Goal: Obtain resource: Obtain resource

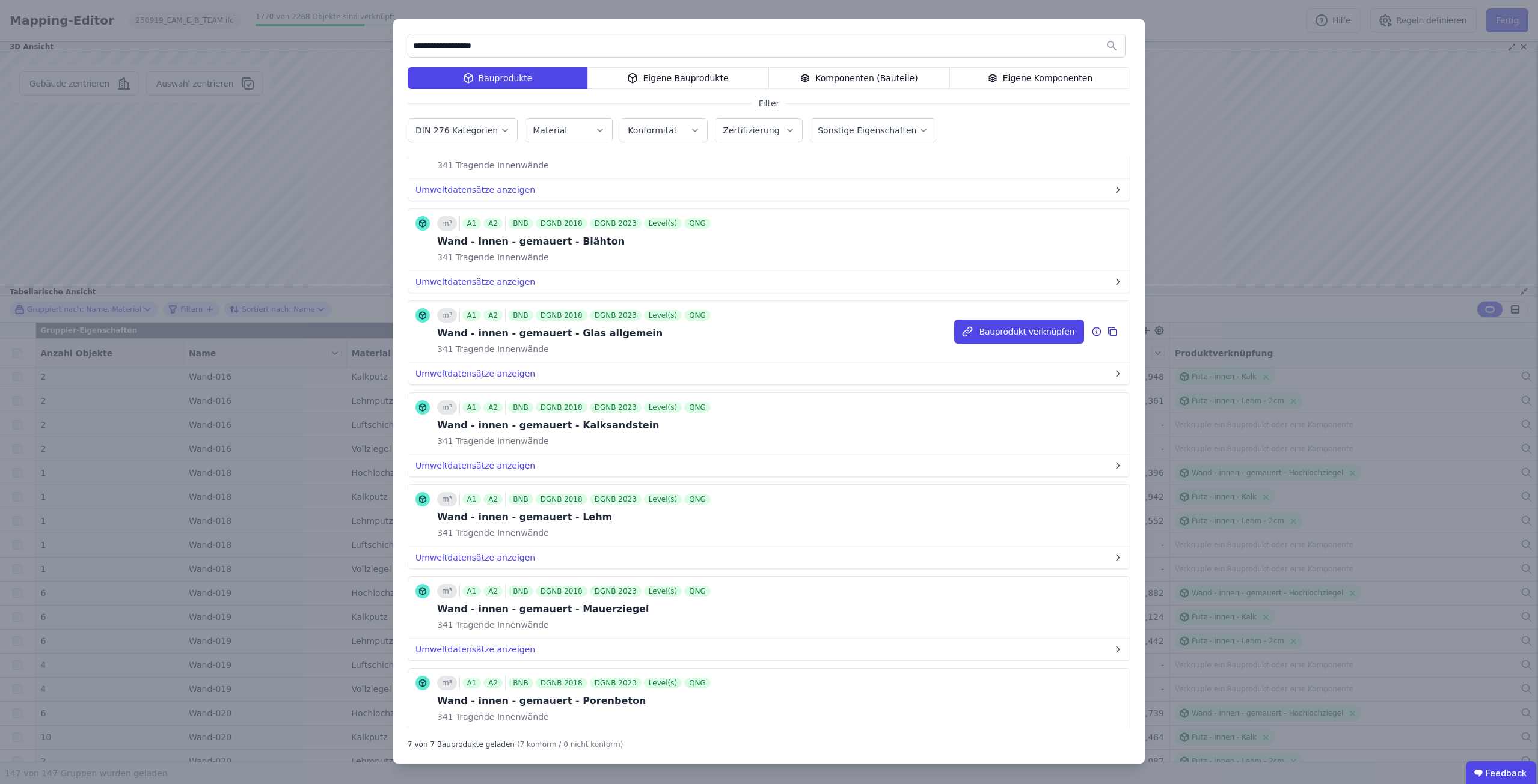
scroll to position [110, 0]
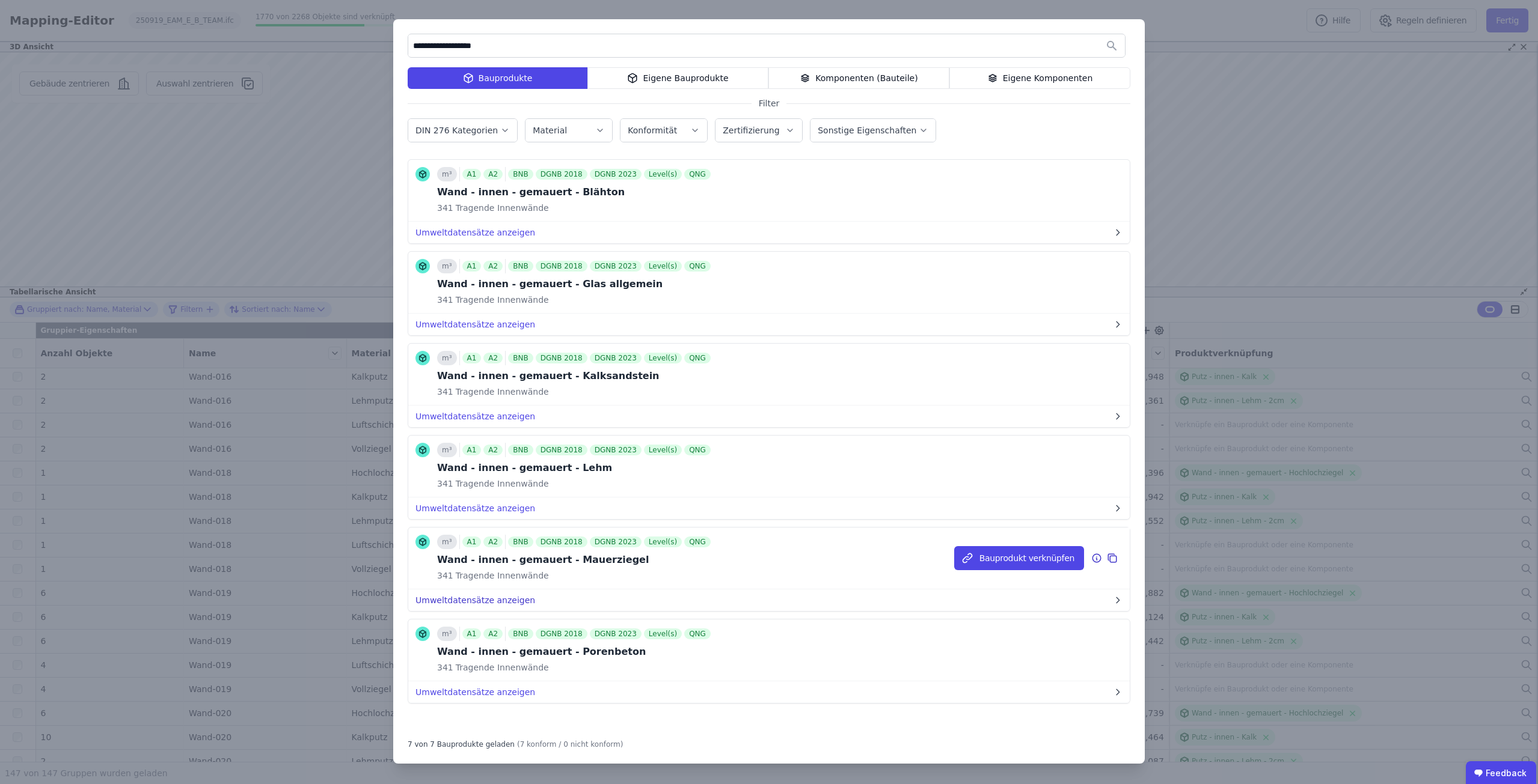
click at [506, 595] on button "Umweltdatensätze anzeigen" at bounding box center [768, 600] width 721 height 22
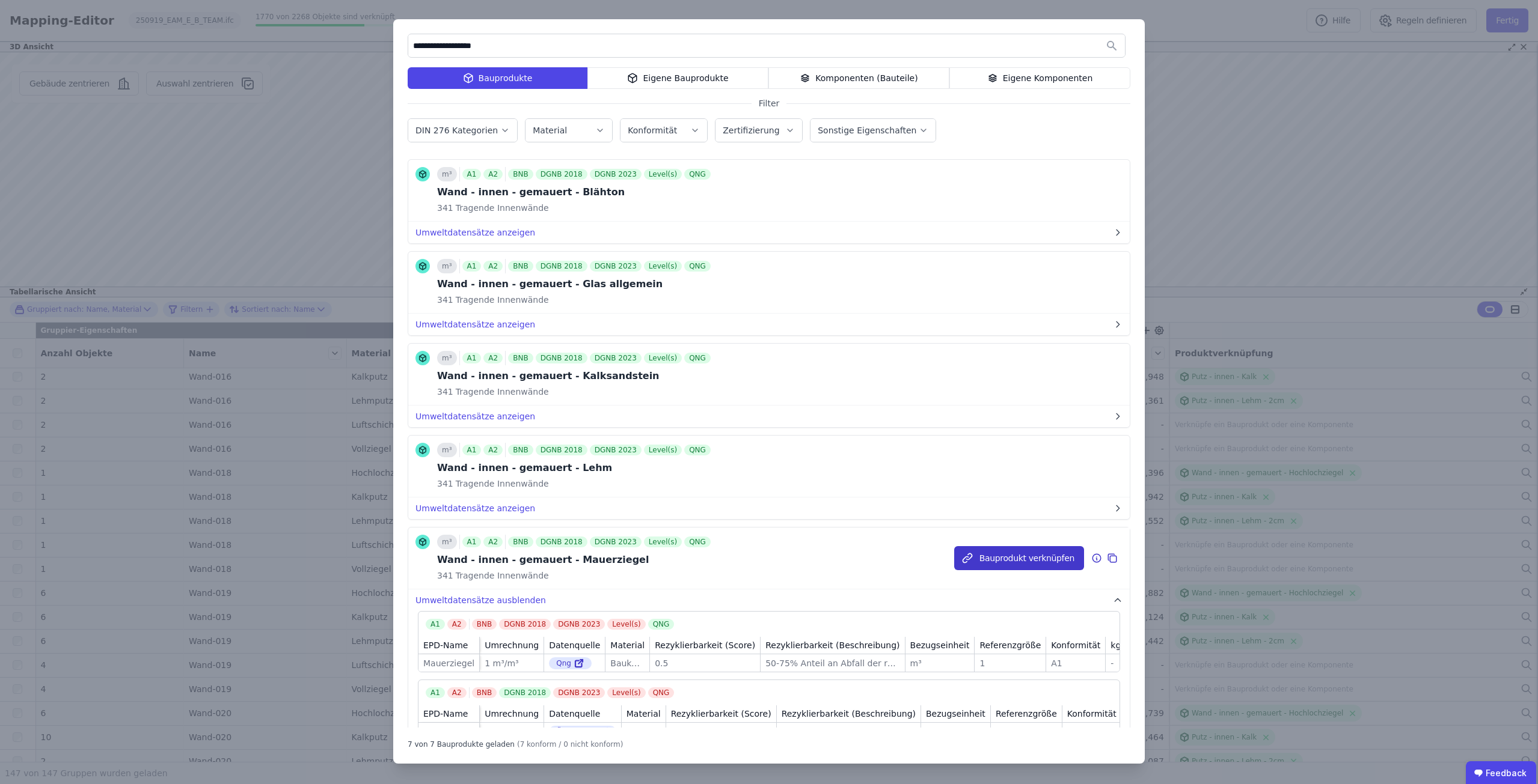
click at [1004, 557] on button "Bauprodukt verknüpfen" at bounding box center [1018, 558] width 130 height 24
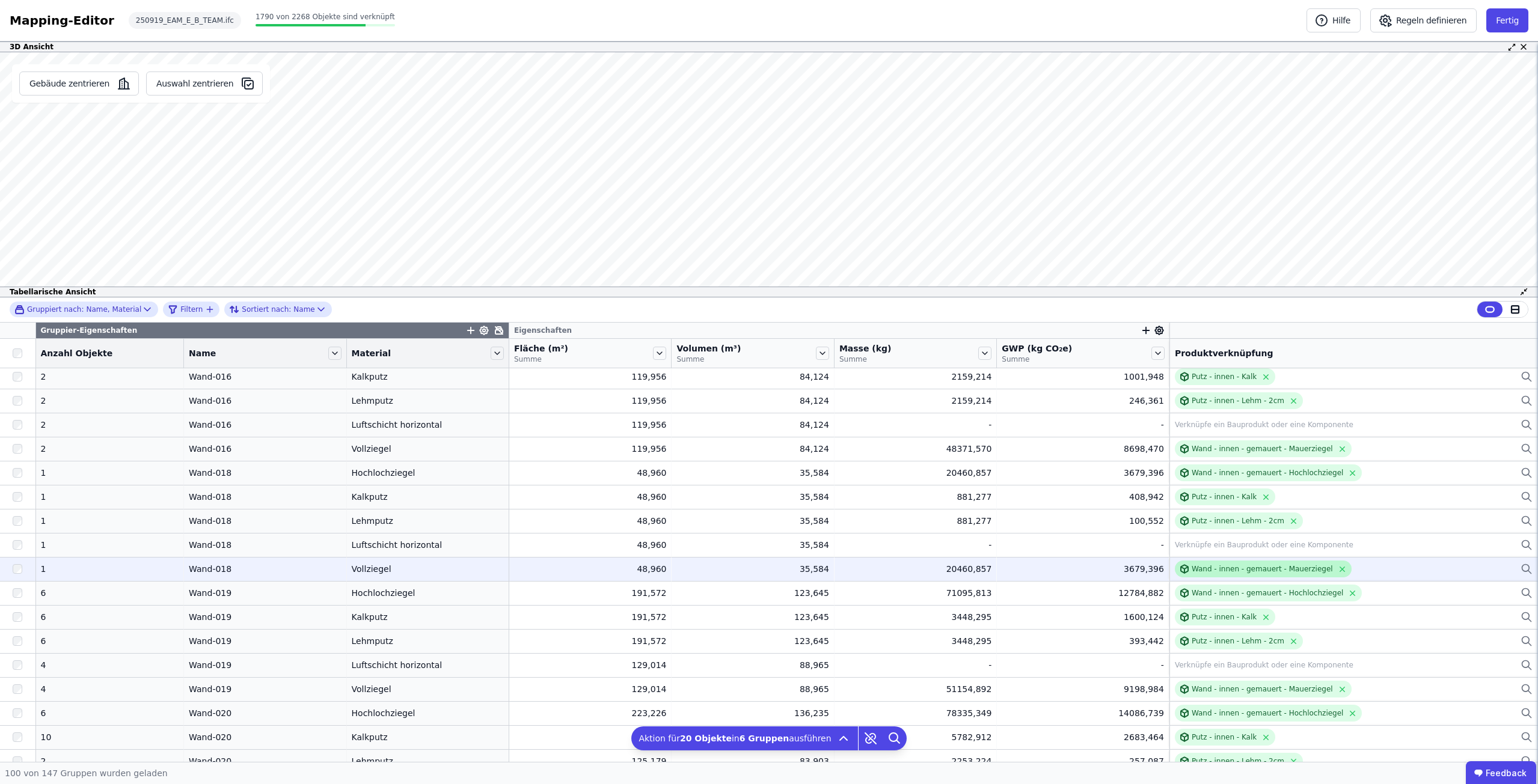
click at [1233, 575] on div "Wand - innen - gemauert - Mauerziegel" at bounding box center [1263, 569] width 177 height 17
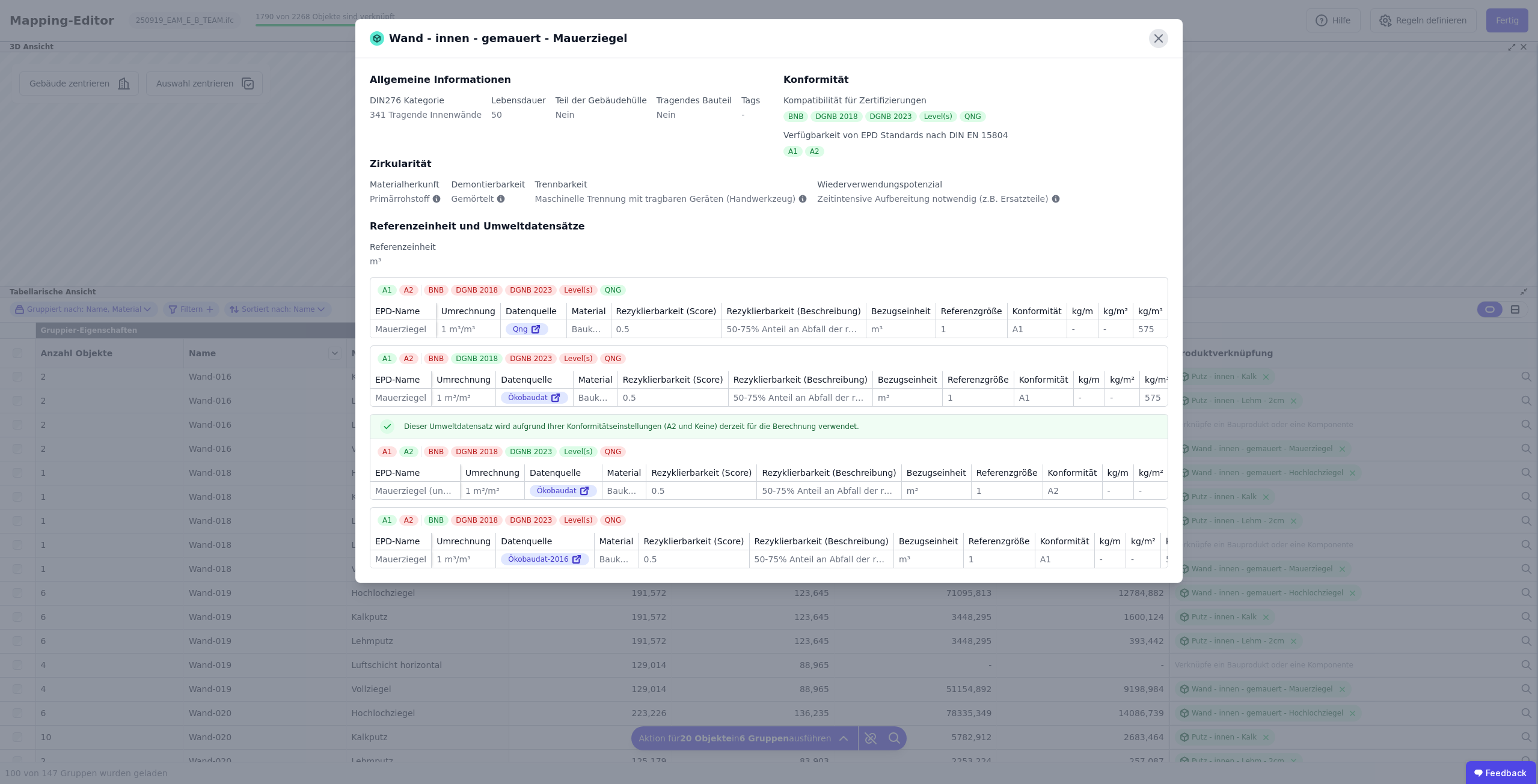
click at [1154, 43] on icon at bounding box center [1158, 38] width 19 height 19
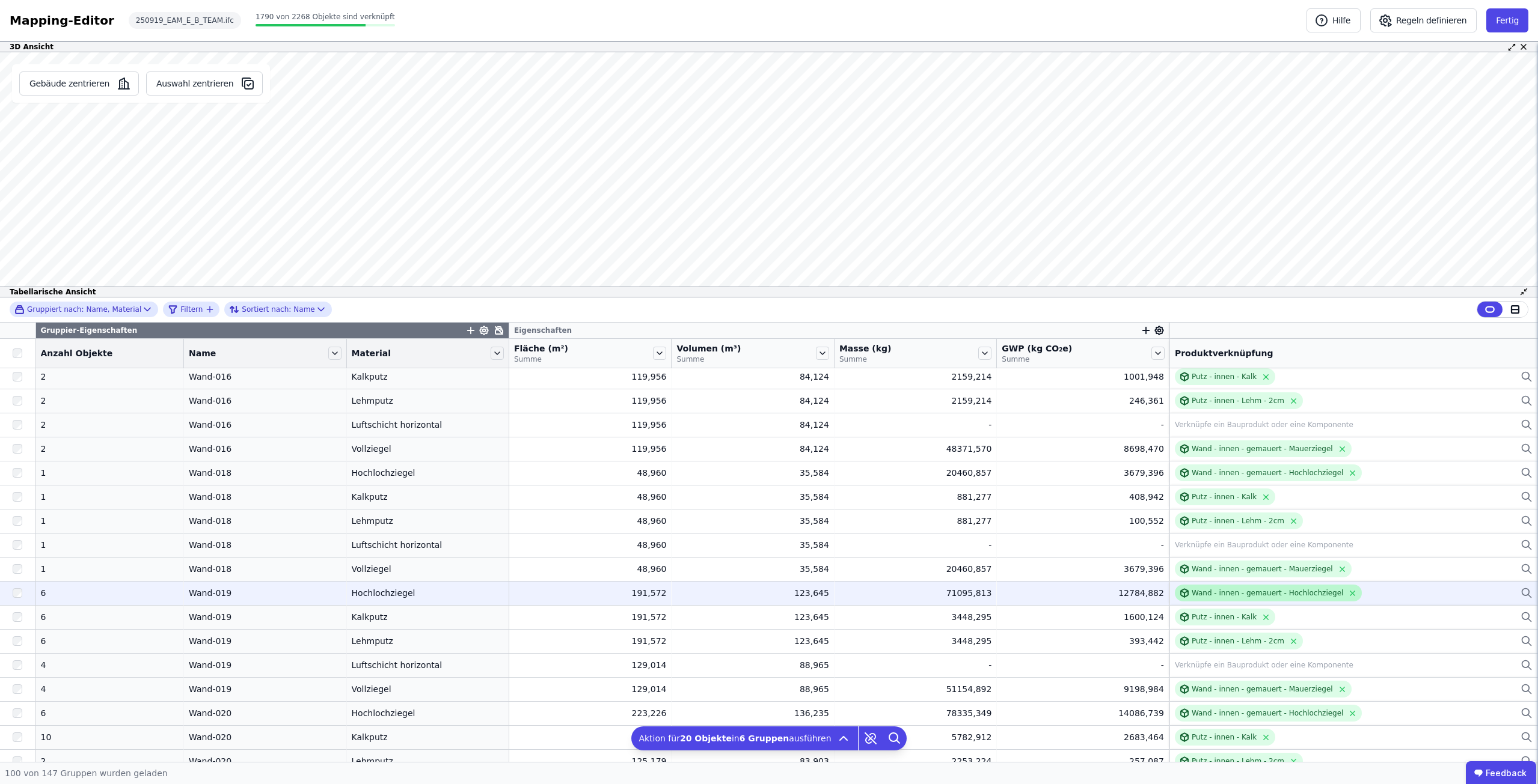
click at [1214, 595] on div "Wand - innen - gemauert - Hochlochziegel" at bounding box center [1267, 593] width 152 height 9
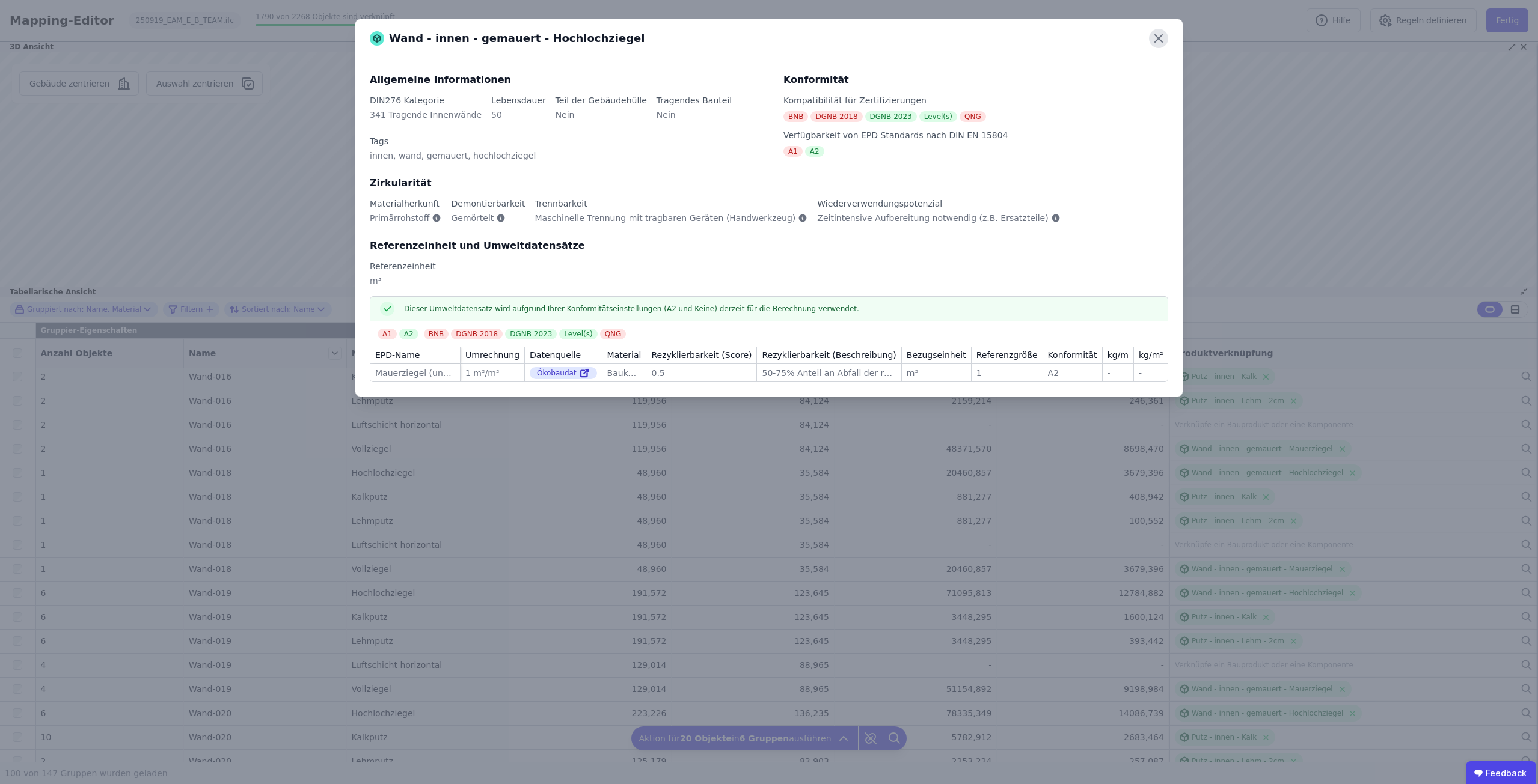
click at [1155, 33] on icon at bounding box center [1158, 38] width 19 height 19
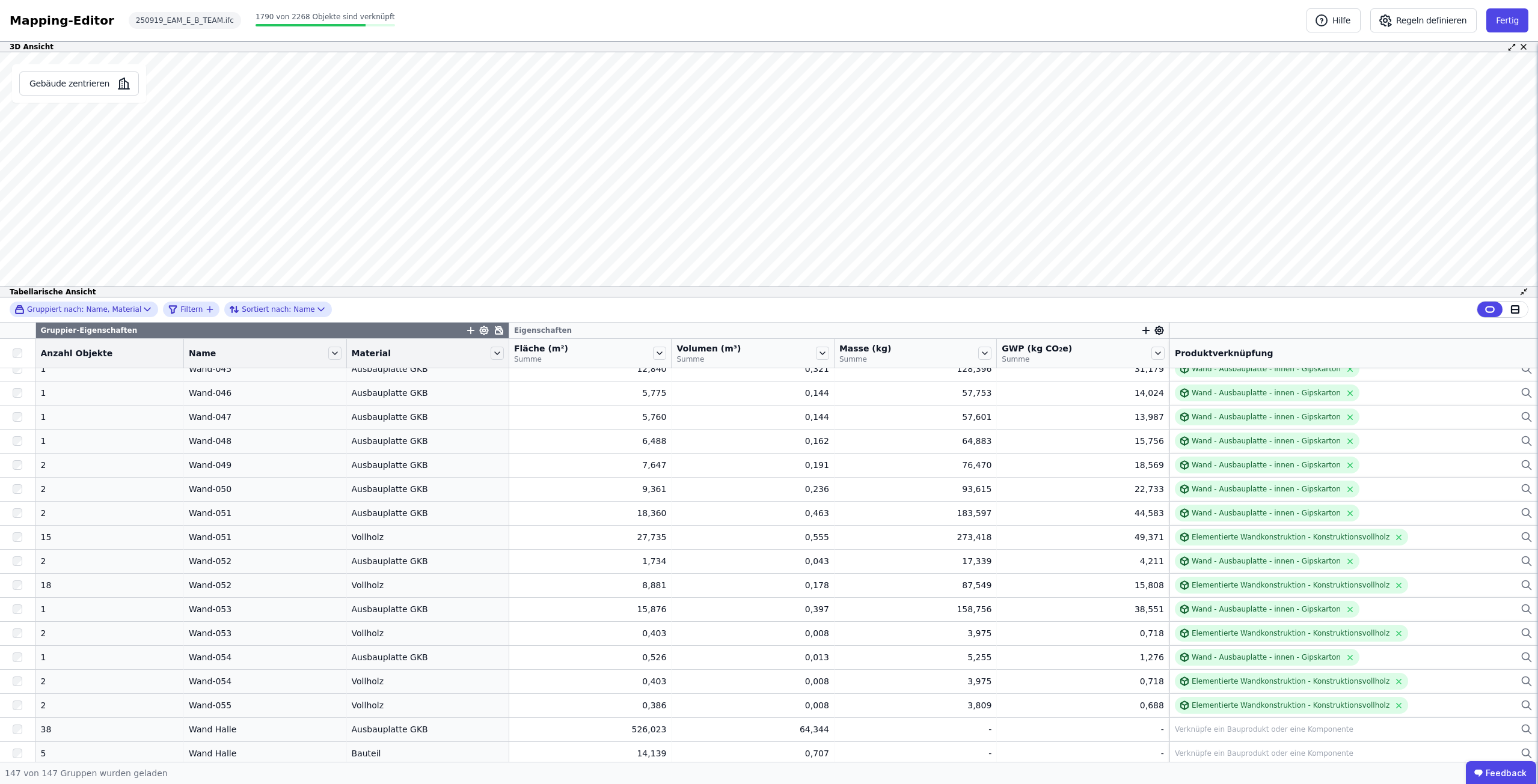
scroll to position [3141, 0]
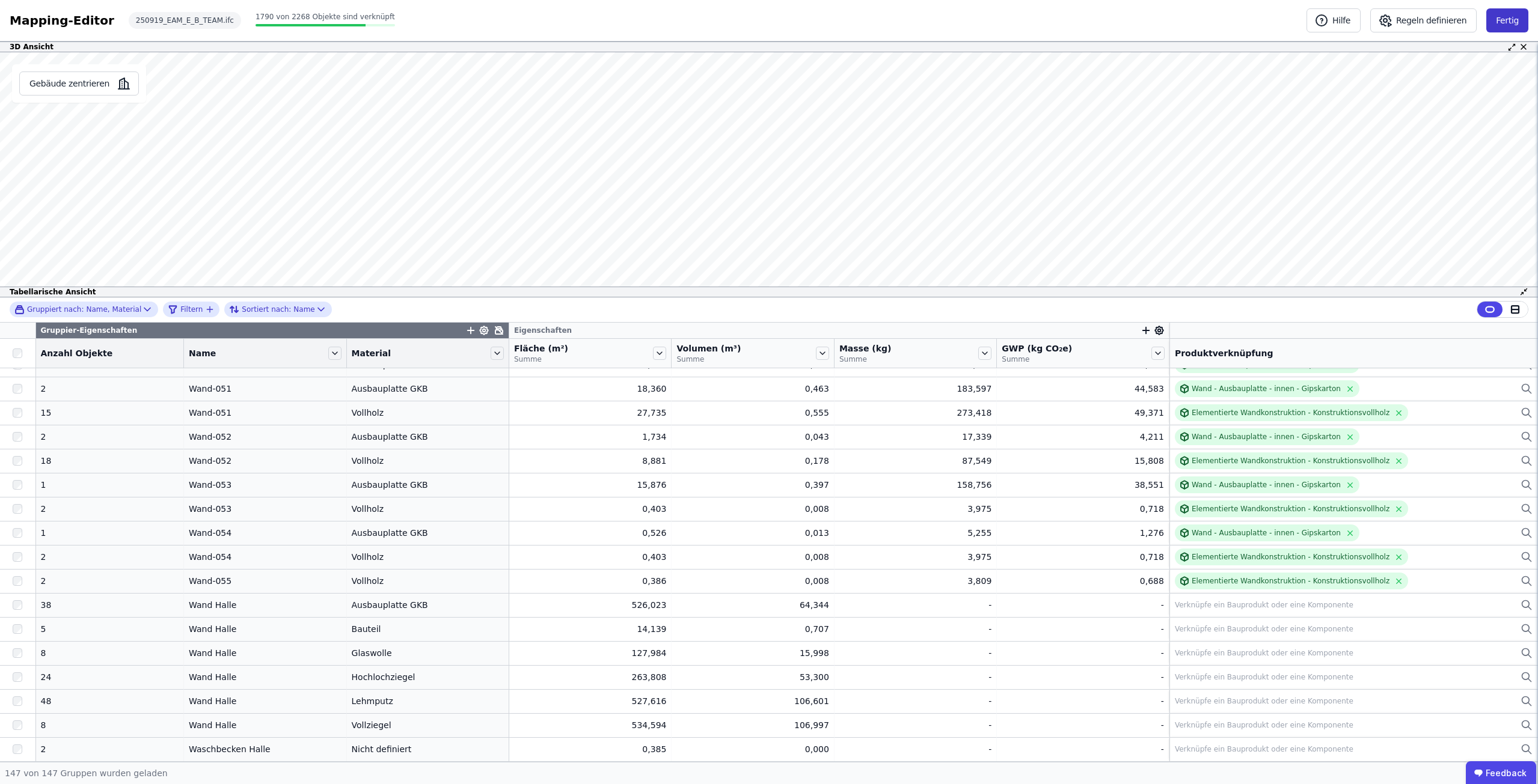
click at [1507, 19] on button "Fertig" at bounding box center [1507, 21] width 42 height 24
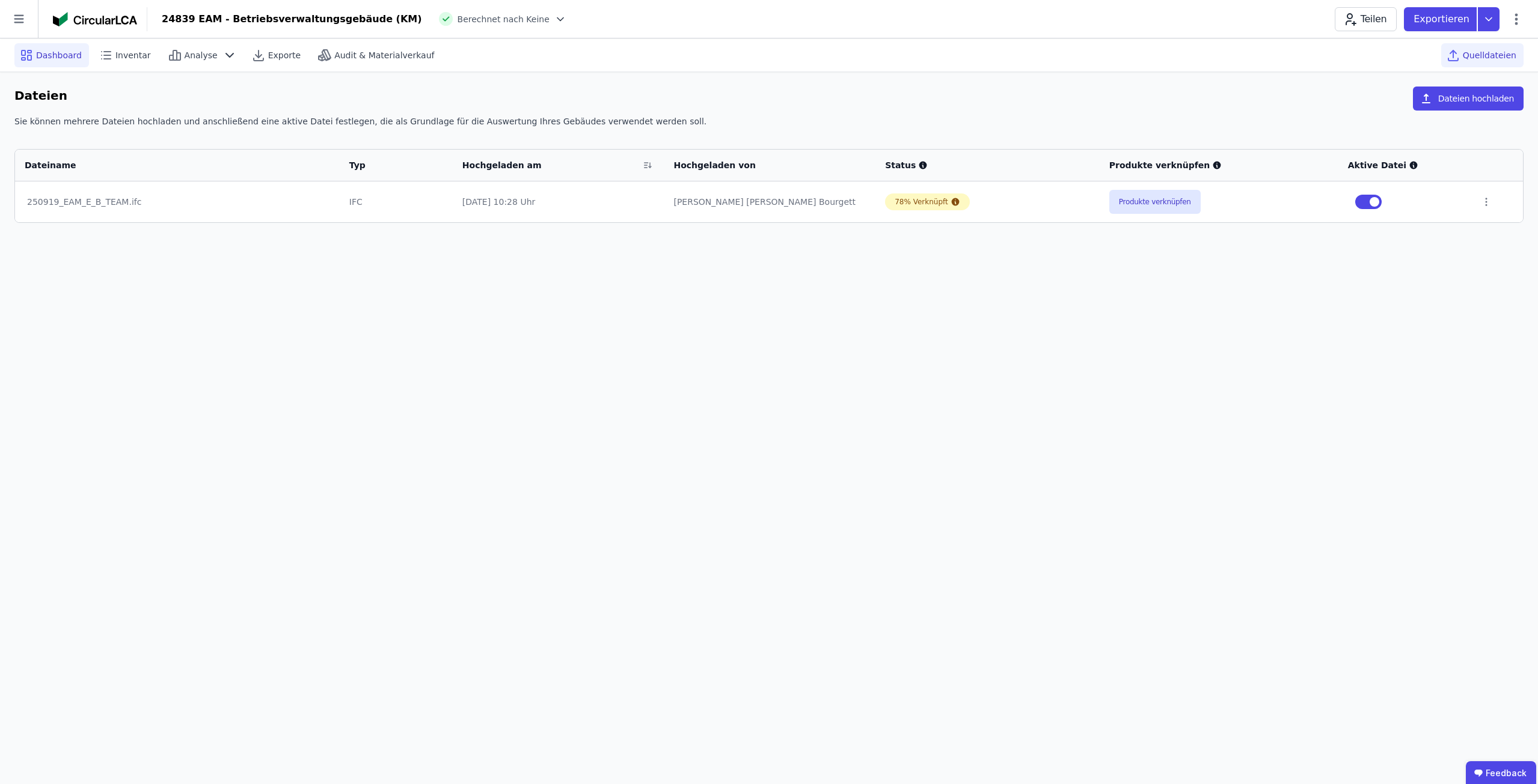
click at [44, 60] on span "Dashboard" at bounding box center [58, 55] width 46 height 12
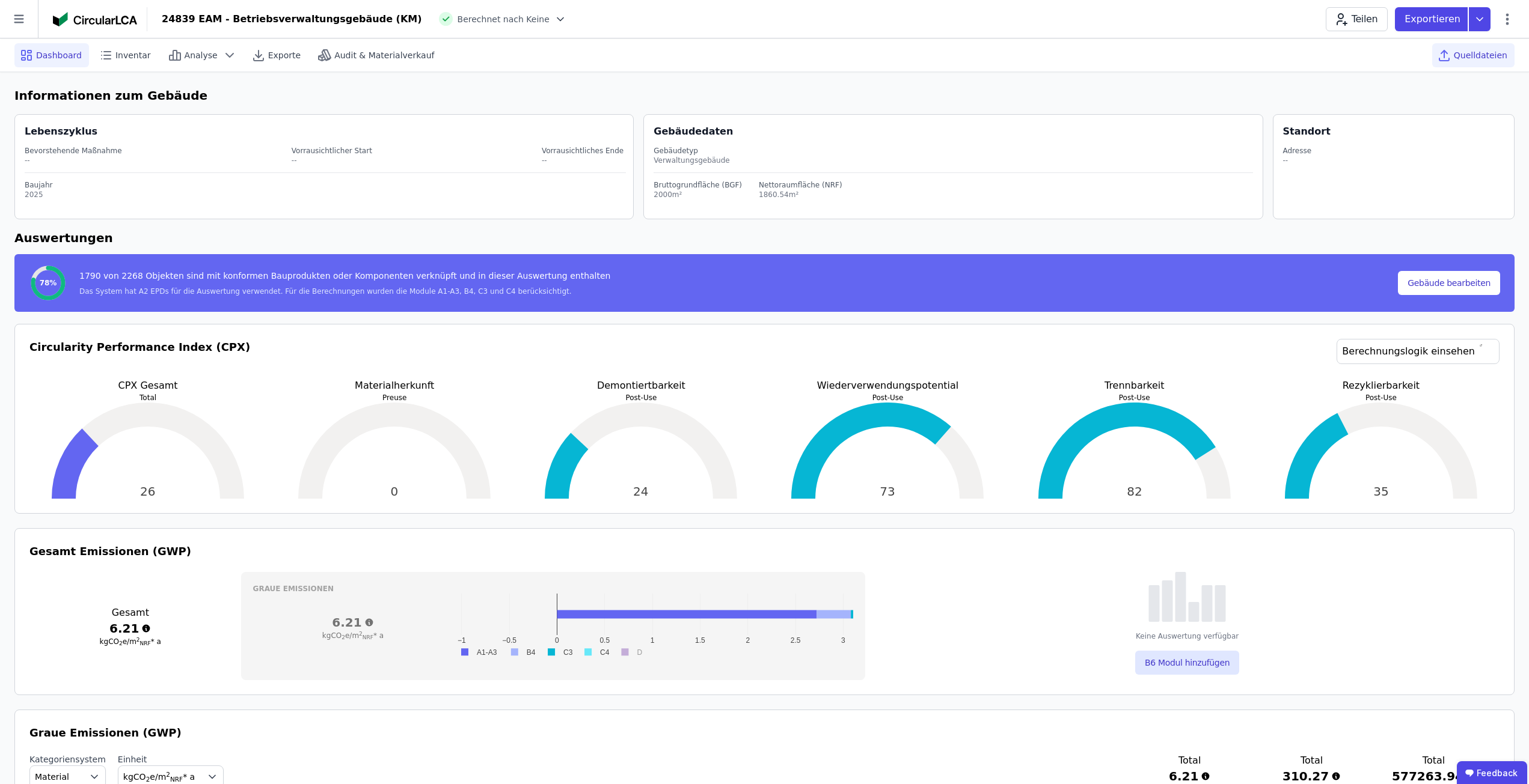
click at [1476, 60] on span "Quelldateien" at bounding box center [1480, 55] width 53 height 12
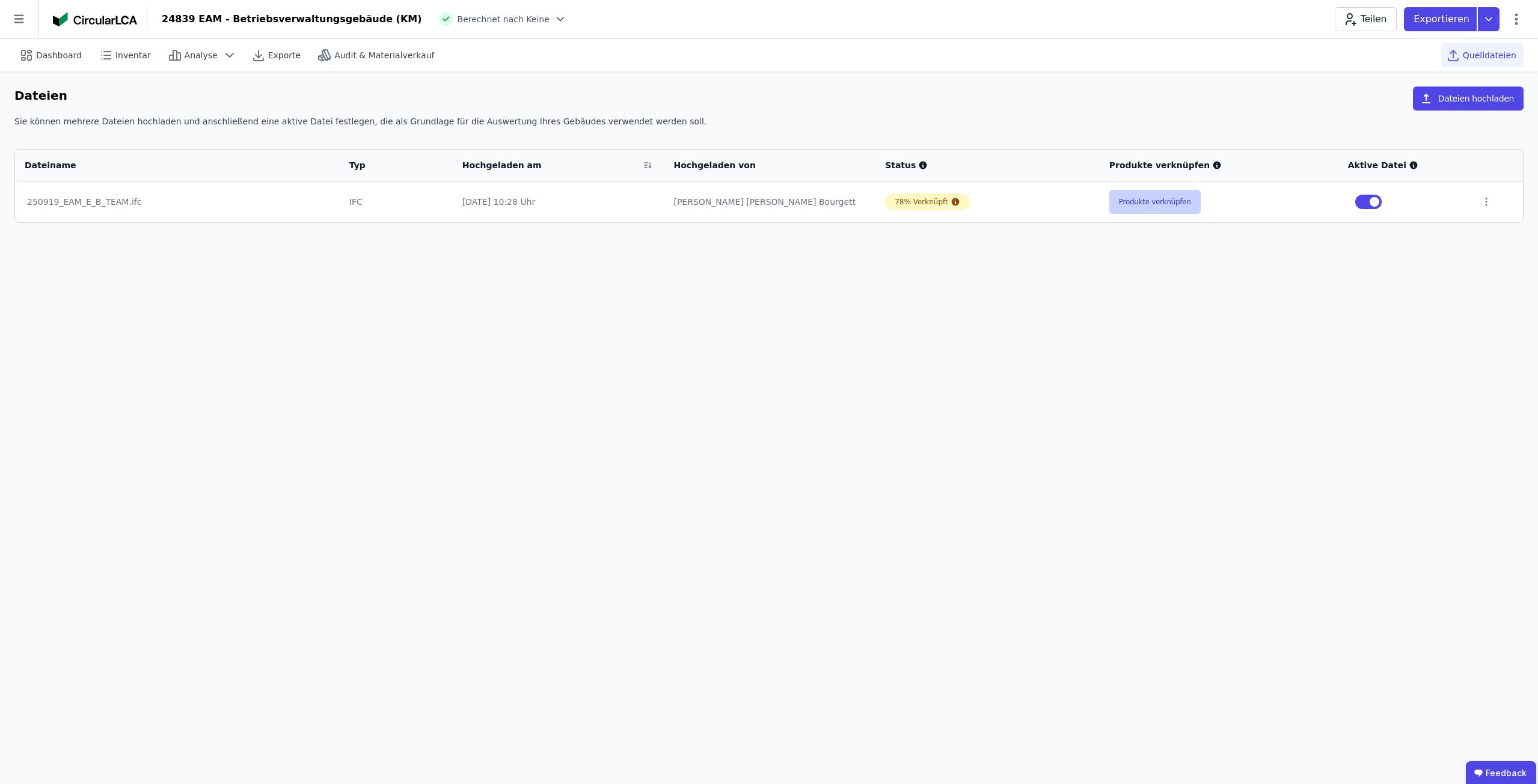
click at [1148, 195] on button "Produkte verknüpfen" at bounding box center [1154, 202] width 91 height 24
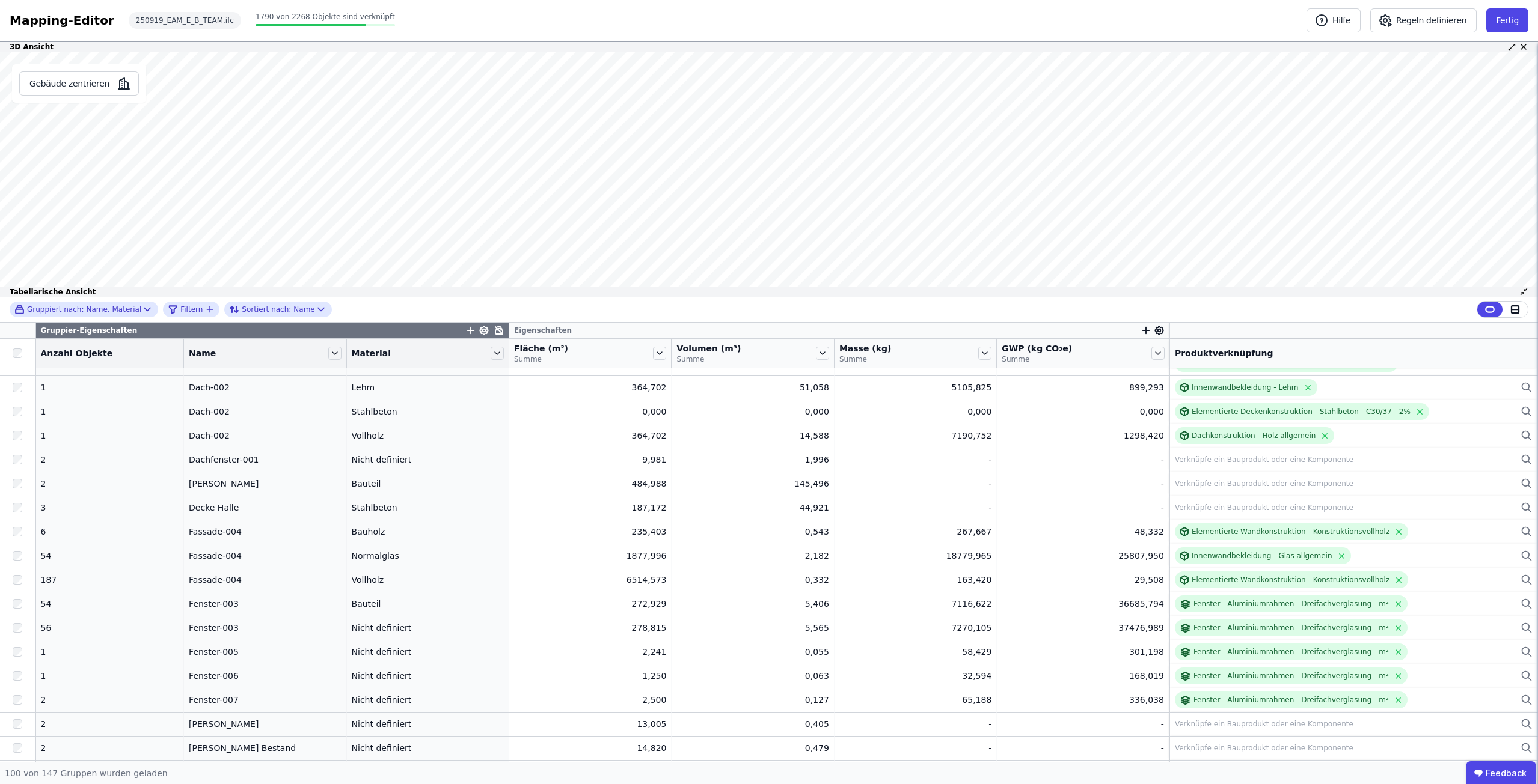
scroll to position [120, 0]
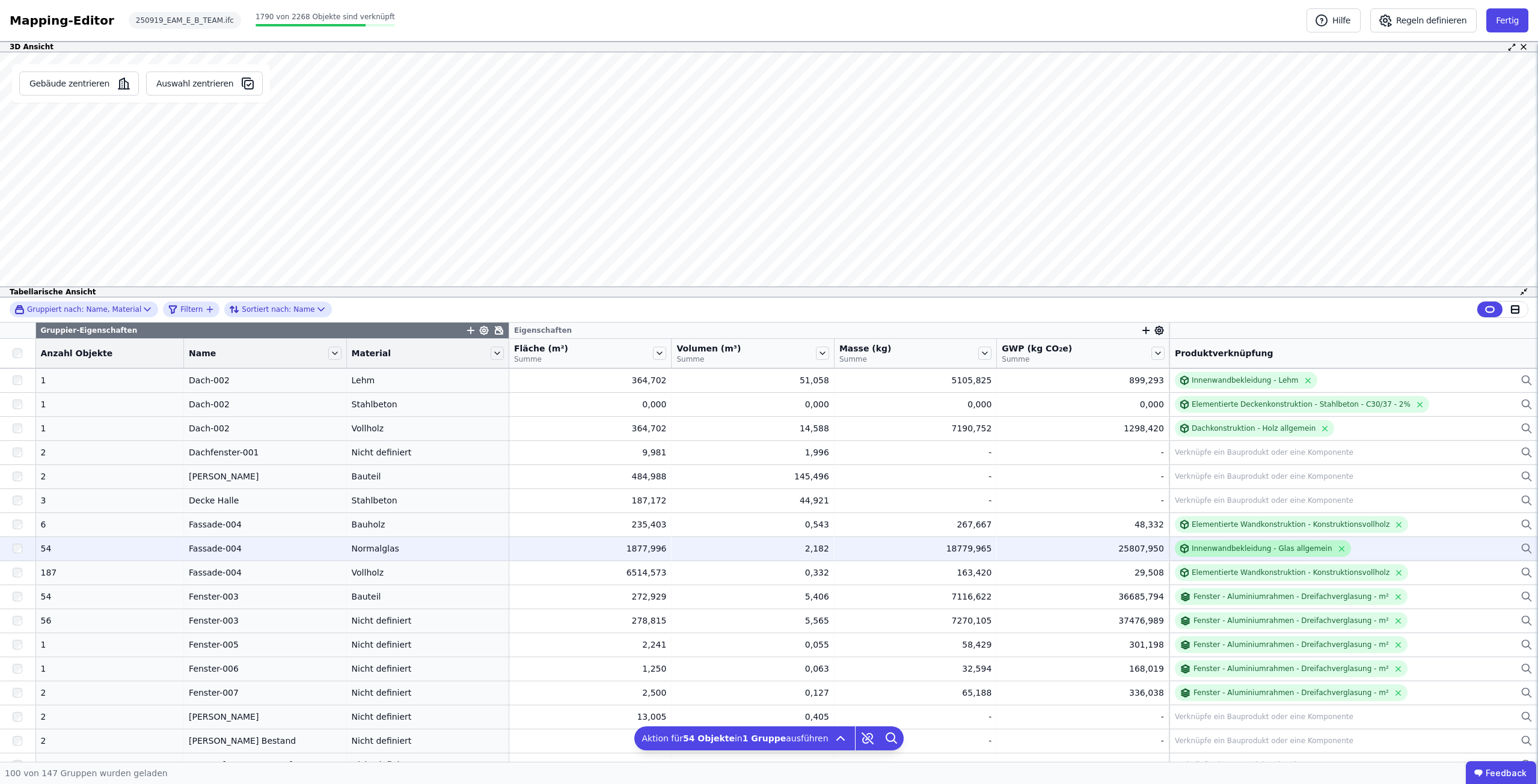
click at [1272, 550] on div "Innenwandbekleidung - Glas allgemein" at bounding box center [1262, 549] width 141 height 9
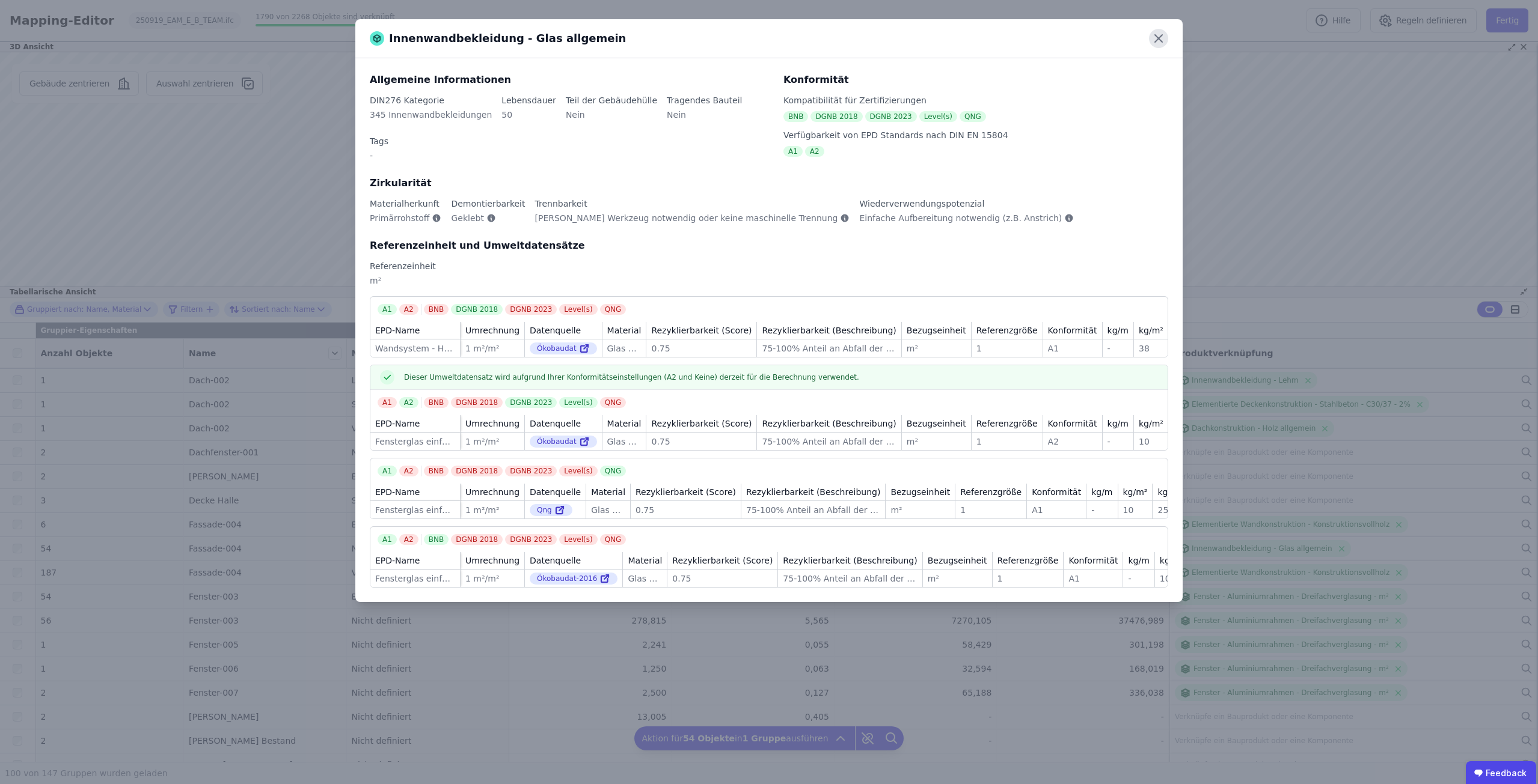
click at [1157, 36] on icon at bounding box center [1158, 38] width 19 height 19
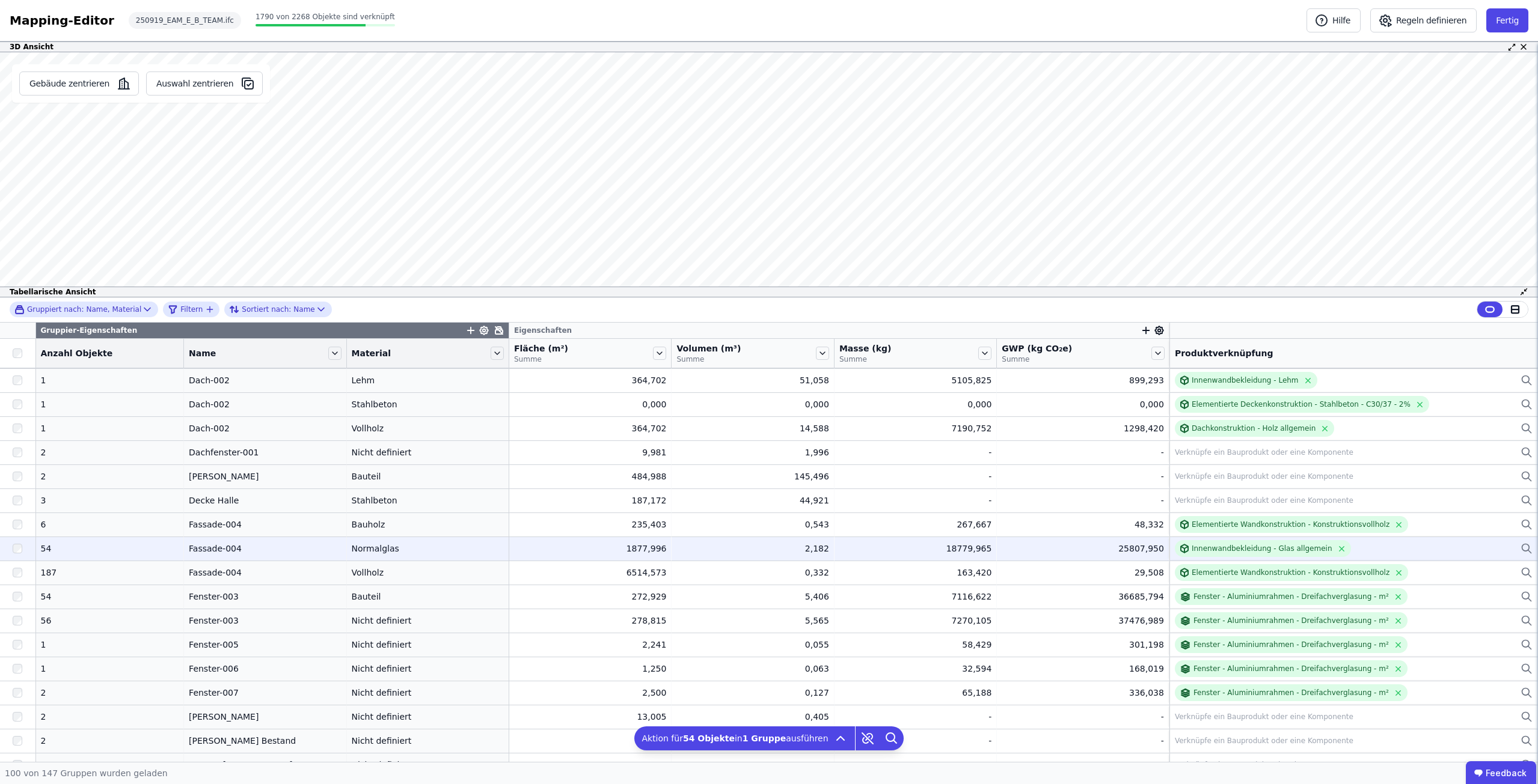
click at [1375, 541] on div "Innenwandbekleidung - Glas allgemein" at bounding box center [1353, 548] width 358 height 17
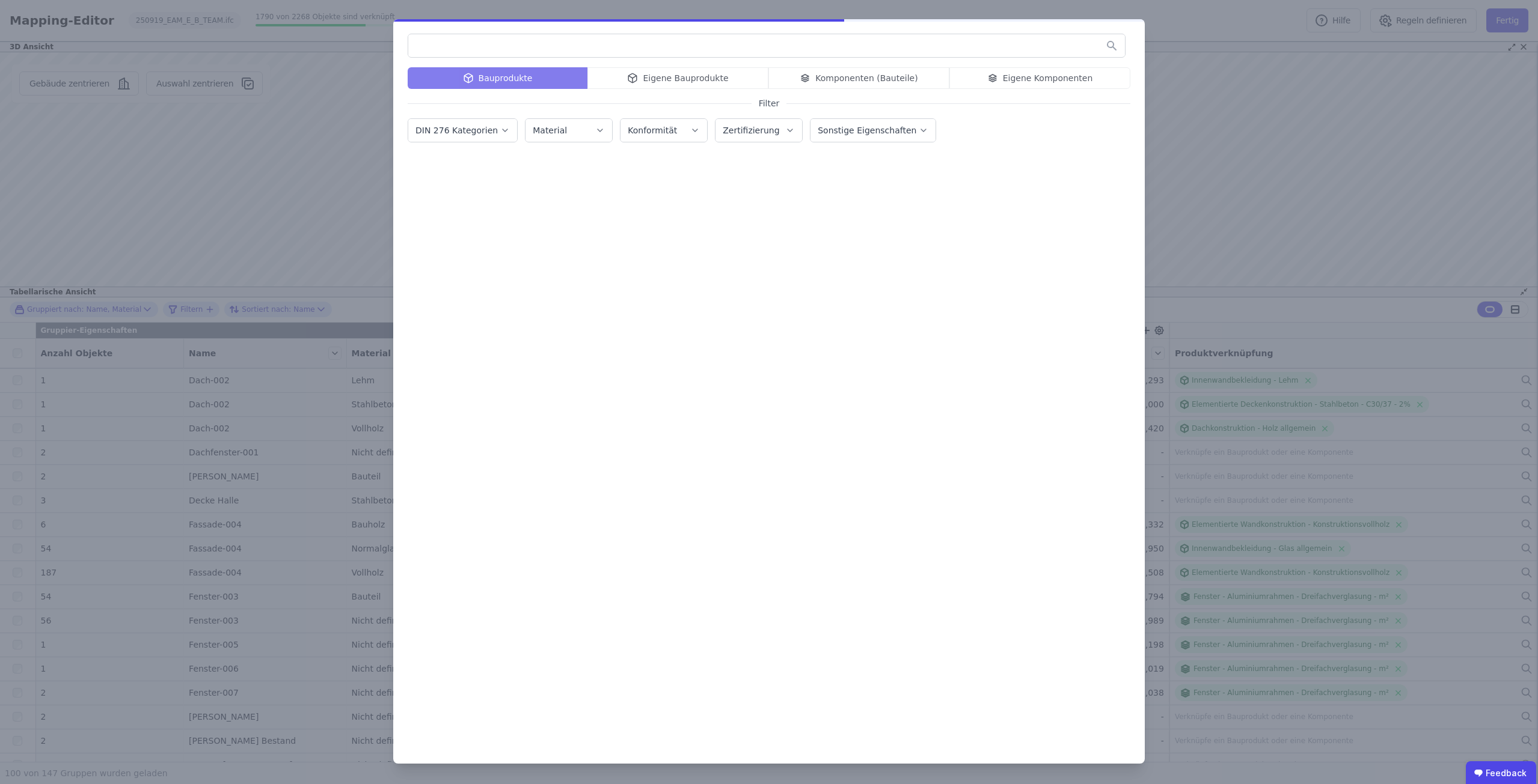
click at [738, 49] on input "text" at bounding box center [766, 45] width 716 height 22
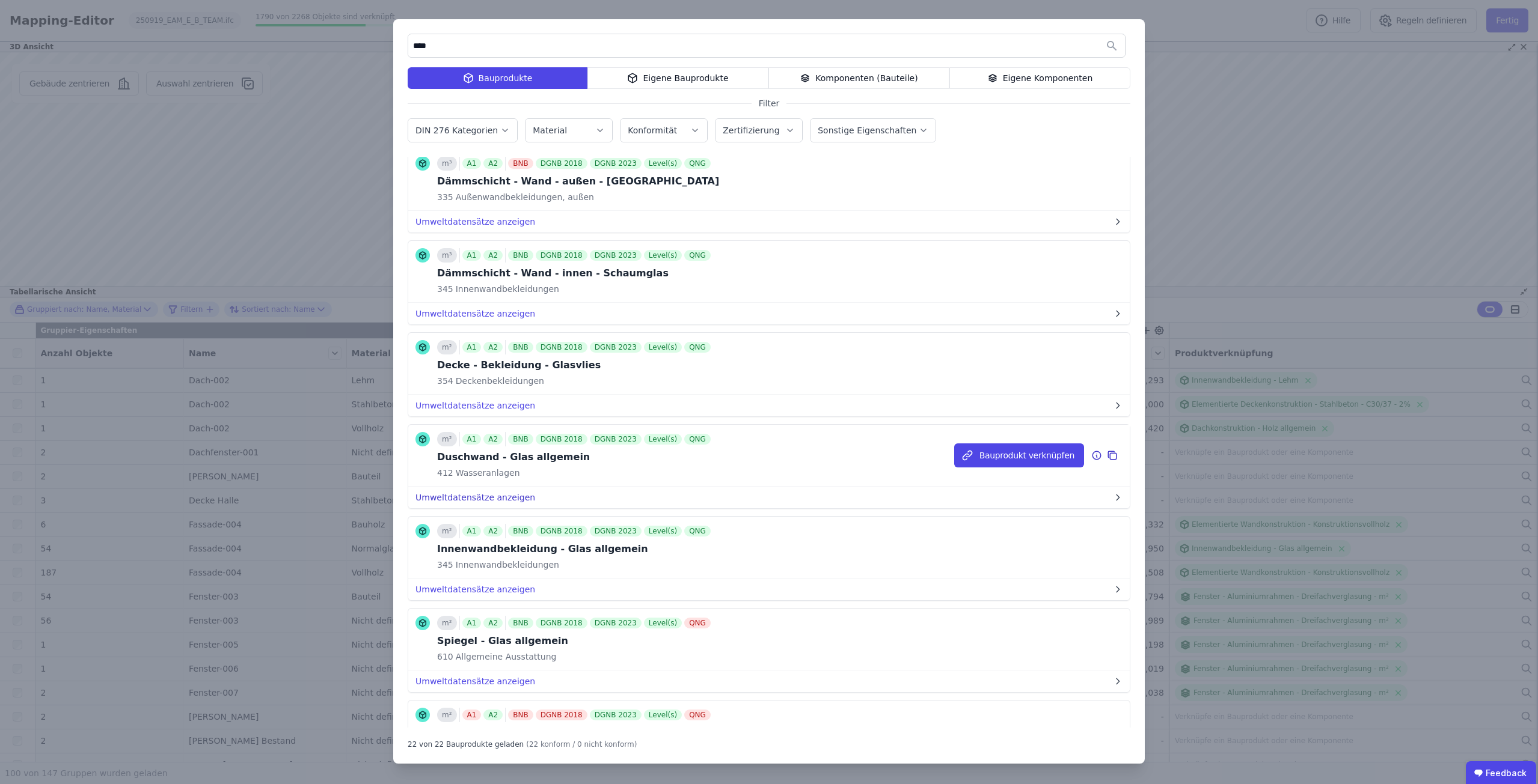
type input "****"
click at [486, 501] on button "Umweltdatensätze anzeigen" at bounding box center [768, 498] width 721 height 22
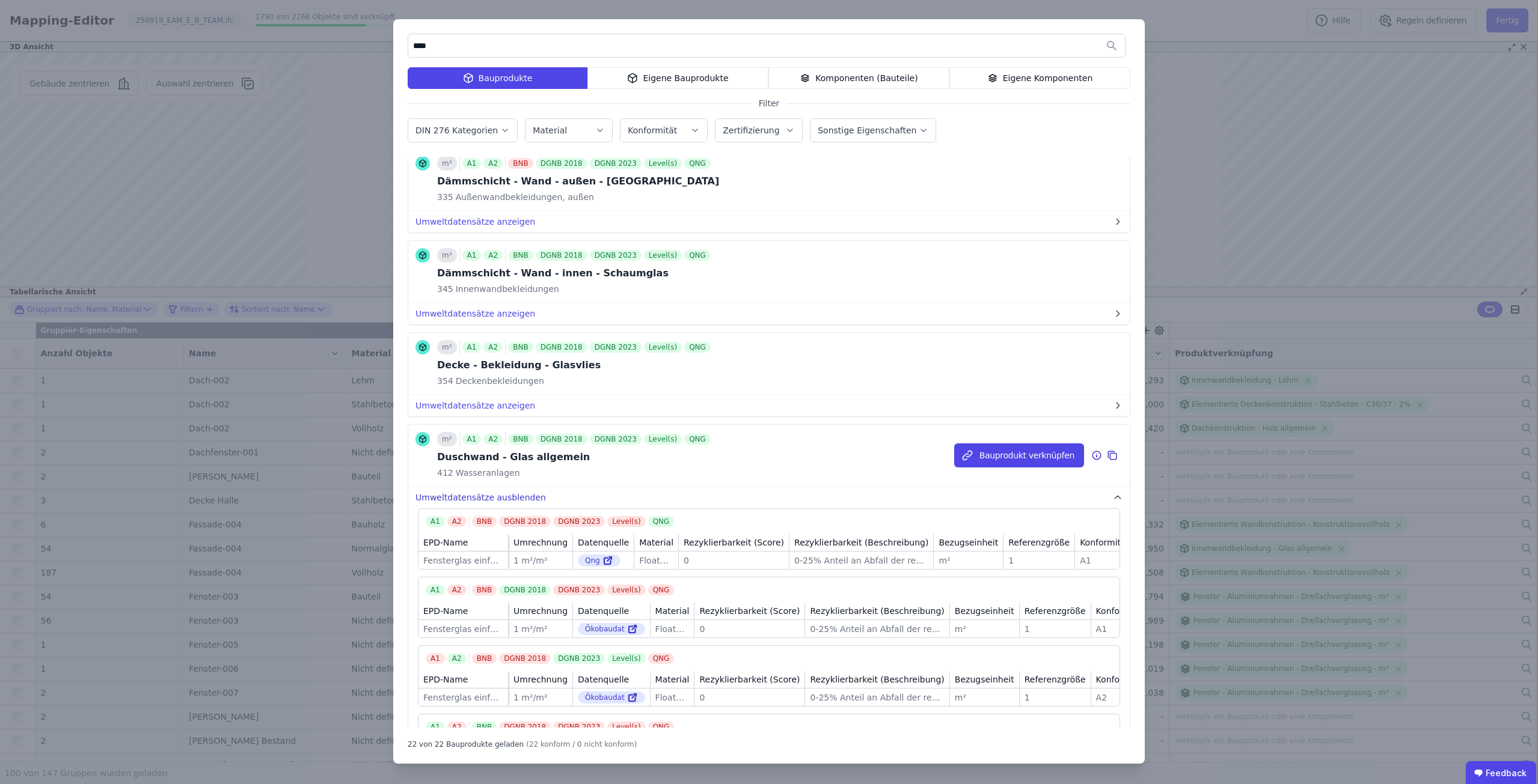
click at [488, 500] on button "Umweltdatensätze ausblenden" at bounding box center [768, 498] width 721 height 22
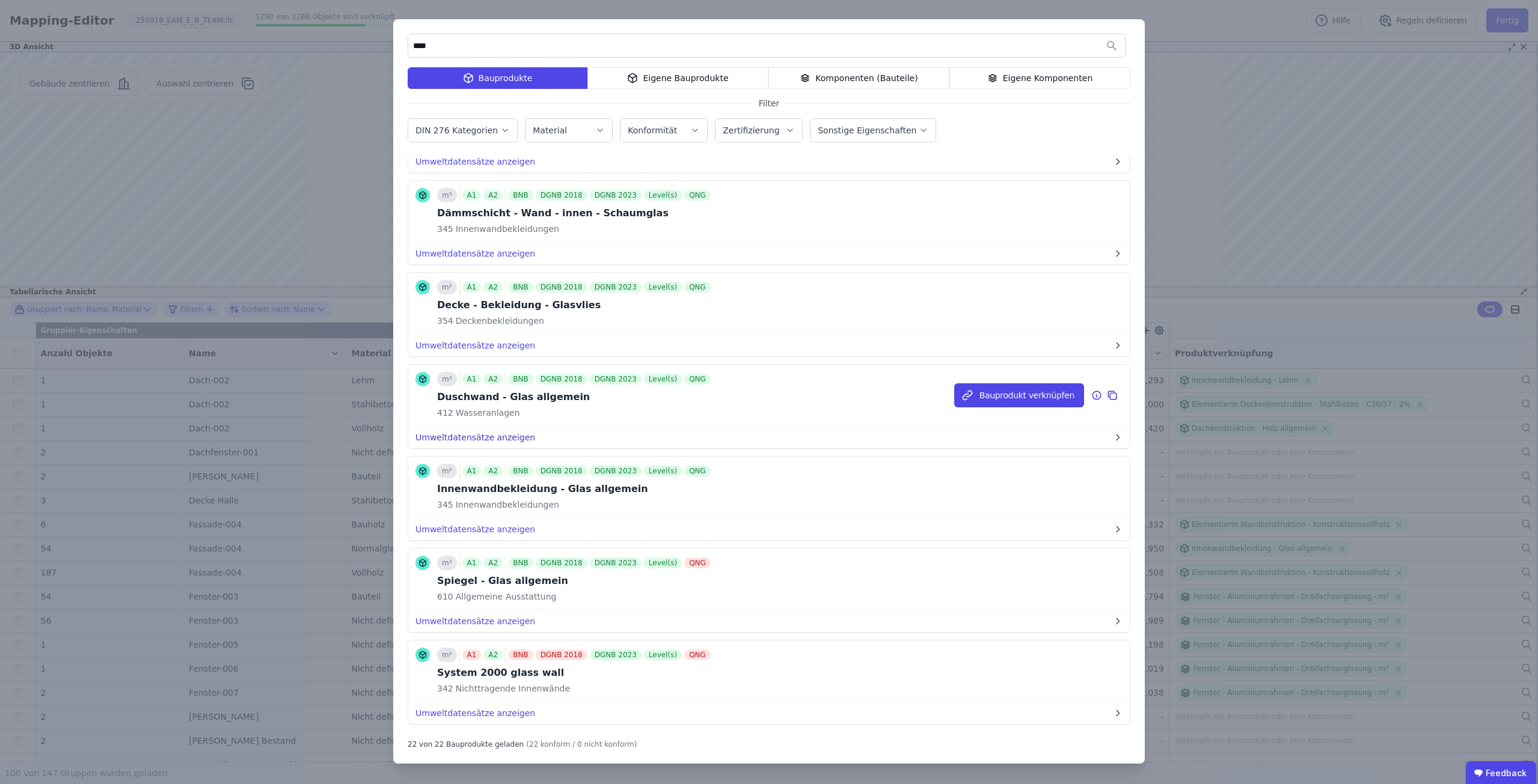
scroll to position [241, 0]
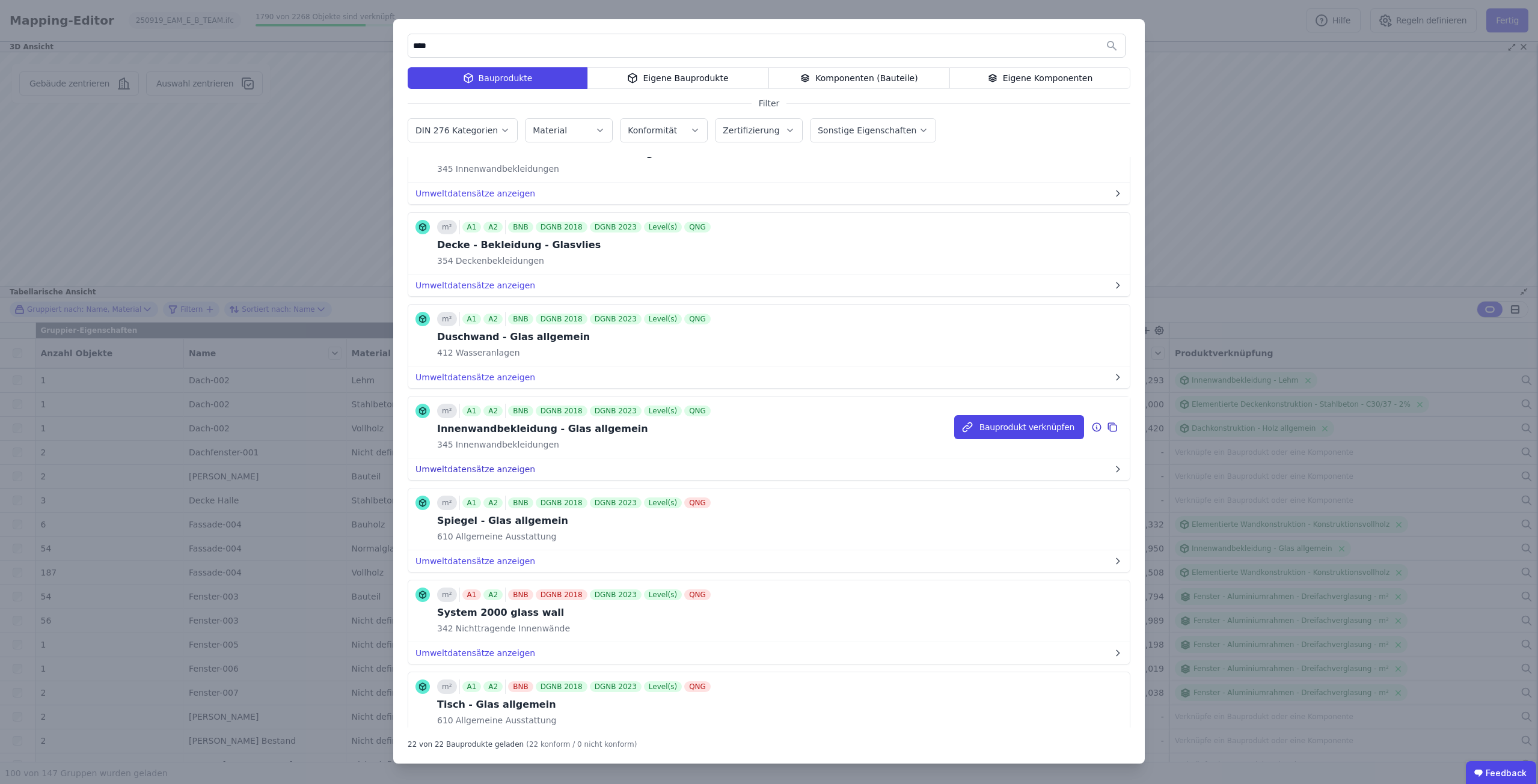
click at [503, 468] on button "Umweltdatensätze anzeigen" at bounding box center [768, 469] width 721 height 22
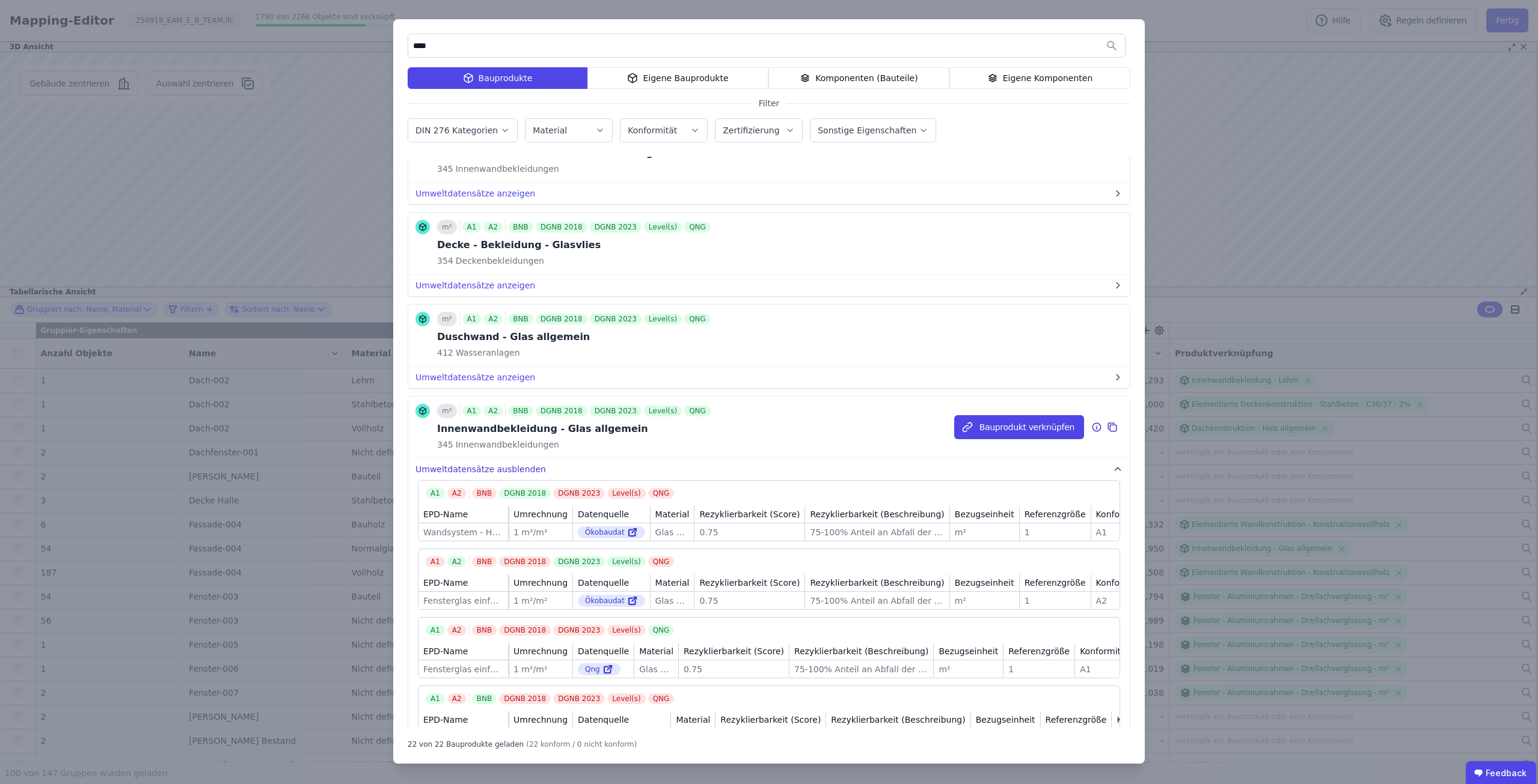
click at [503, 468] on button "Umweltdatensätze ausblenden" at bounding box center [768, 469] width 721 height 22
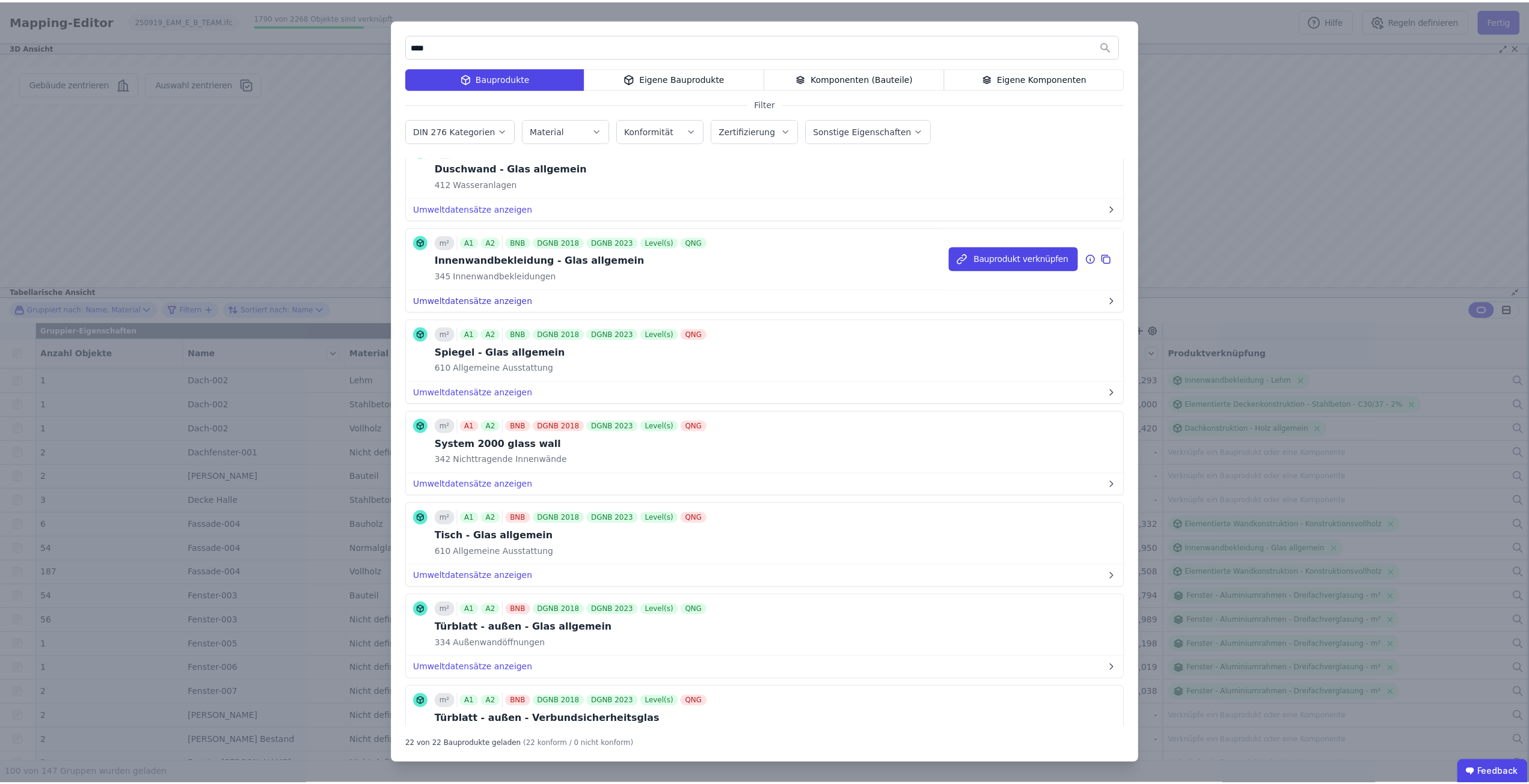
scroll to position [421, 0]
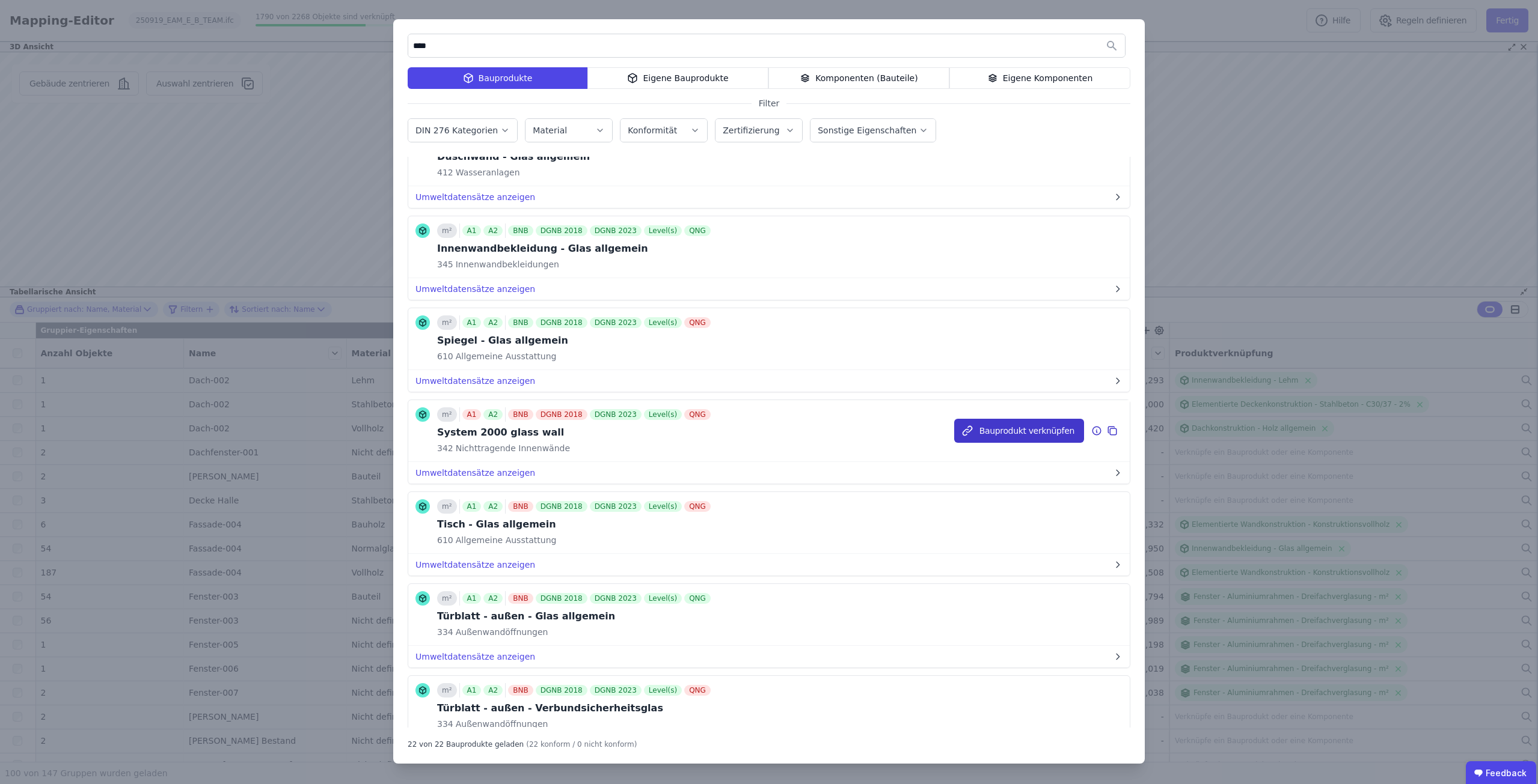
click at [993, 425] on button "Bauprodukt verknüpfen" at bounding box center [1018, 431] width 130 height 24
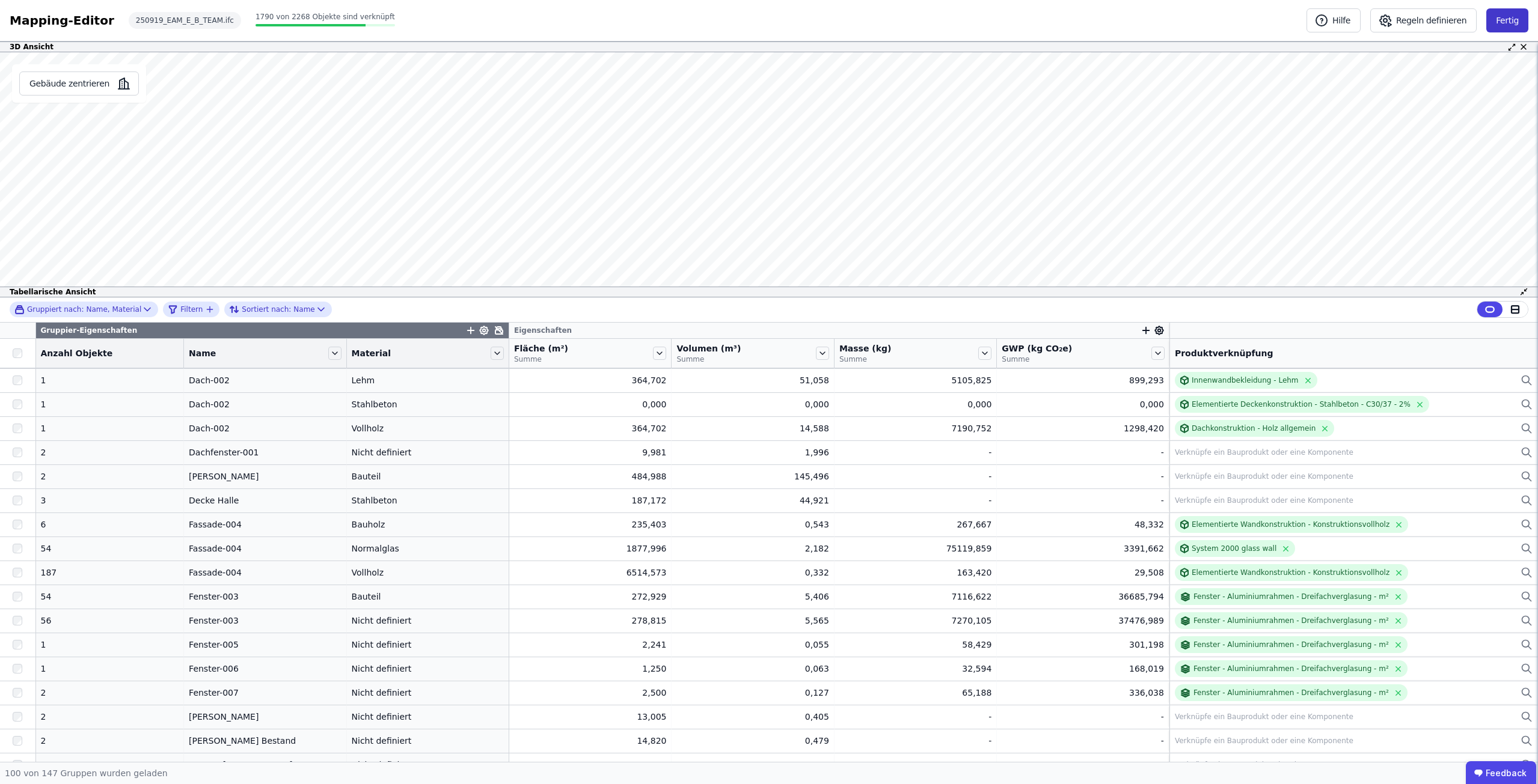
click at [1513, 21] on button "Fertig" at bounding box center [1507, 21] width 42 height 24
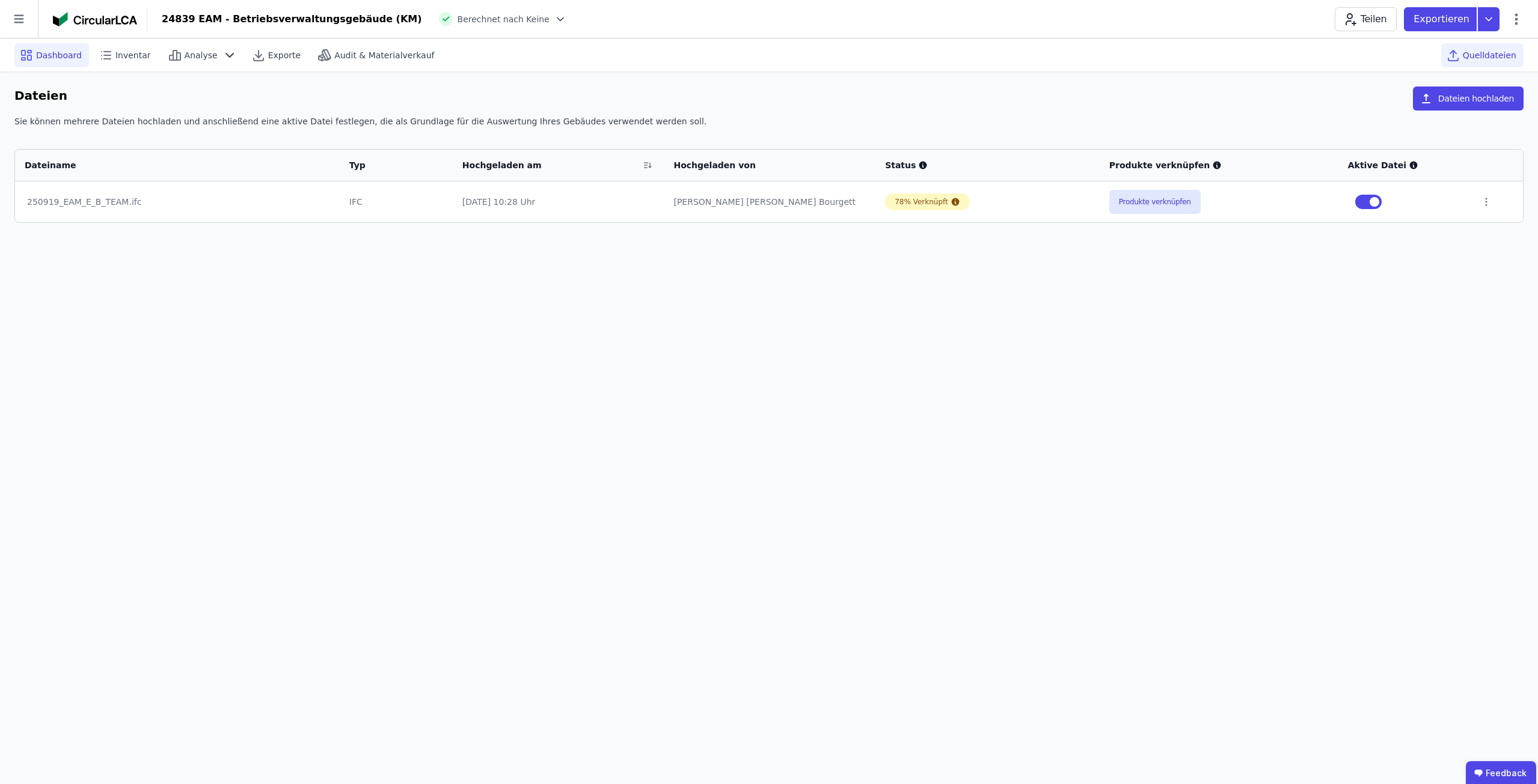
click at [41, 49] on span "Dashboard" at bounding box center [58, 55] width 46 height 12
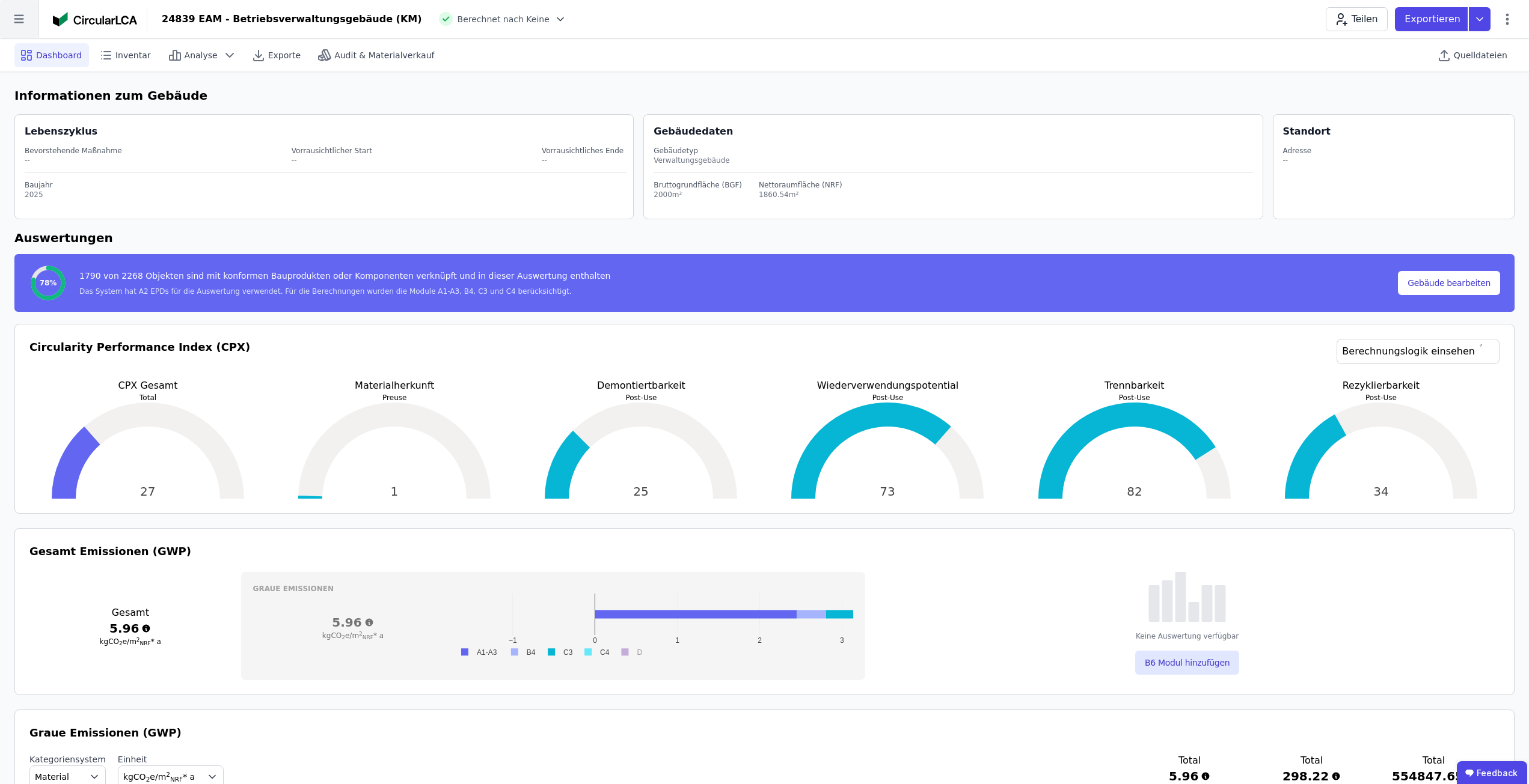
click at [9, 28] on icon at bounding box center [19, 19] width 38 height 38
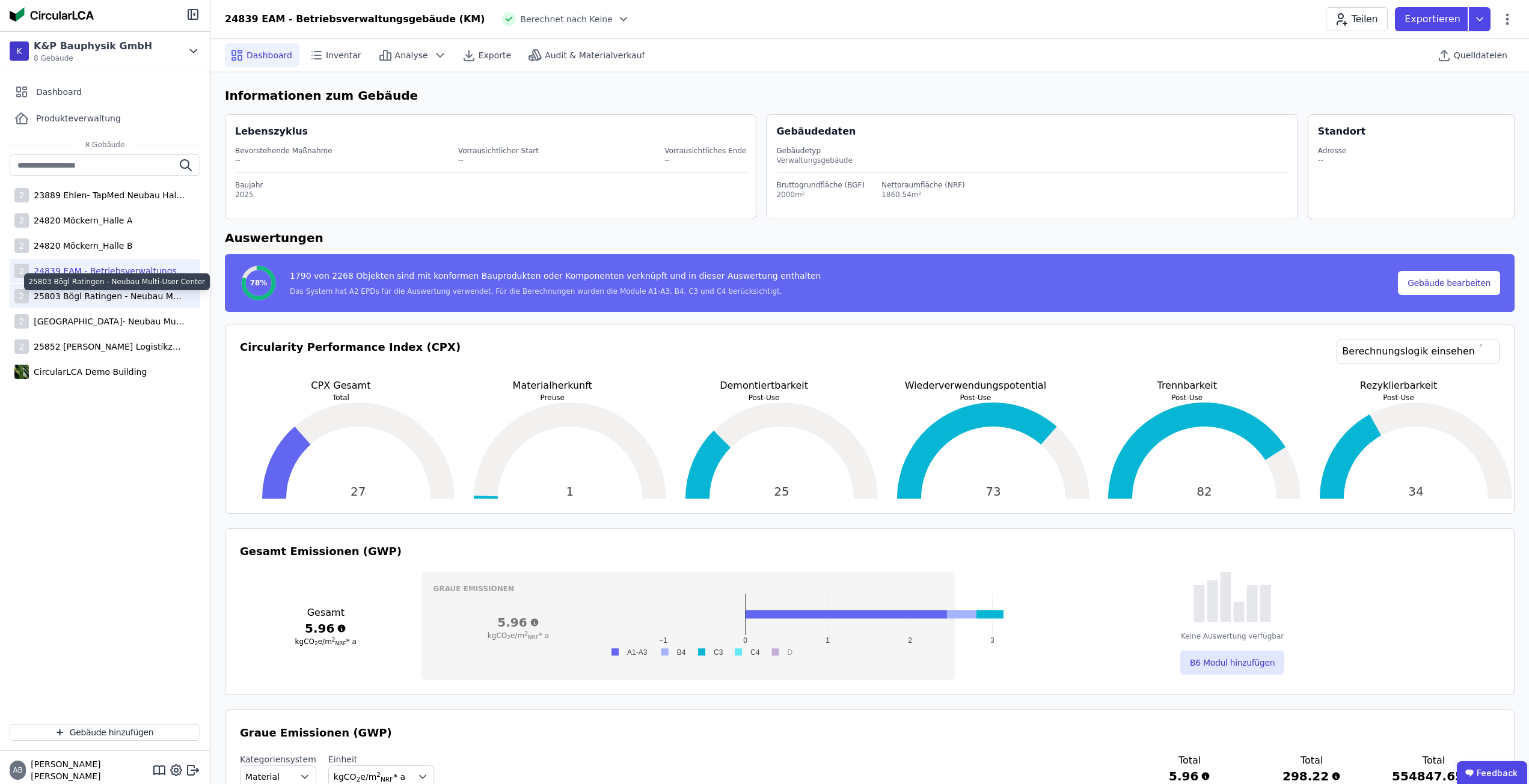
click at [104, 296] on div "25803 Bögl Ratingen - Neubau Multi-User Center" at bounding box center [106, 296] width 156 height 12
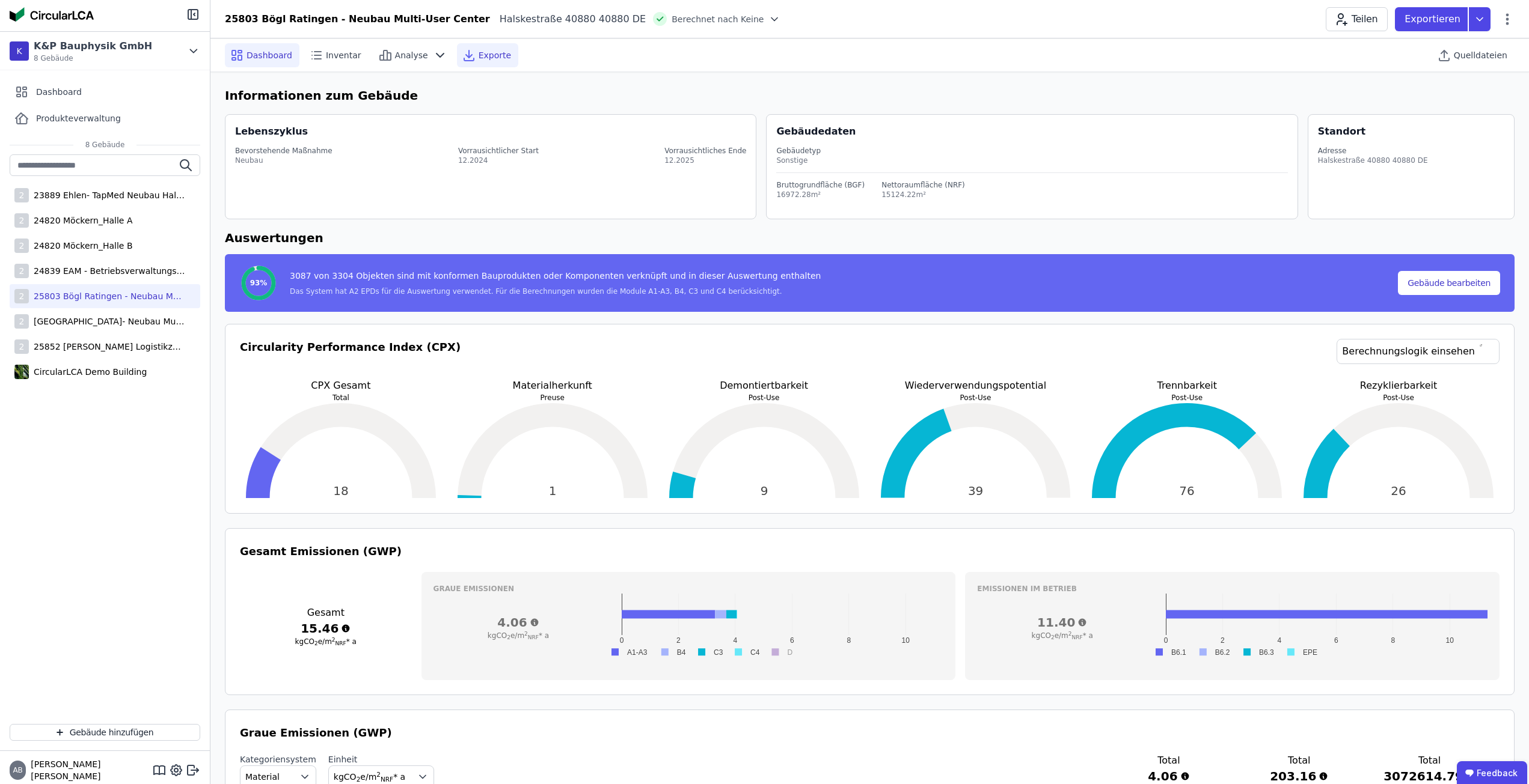
click at [488, 62] on div "Exporte" at bounding box center [487, 55] width 61 height 24
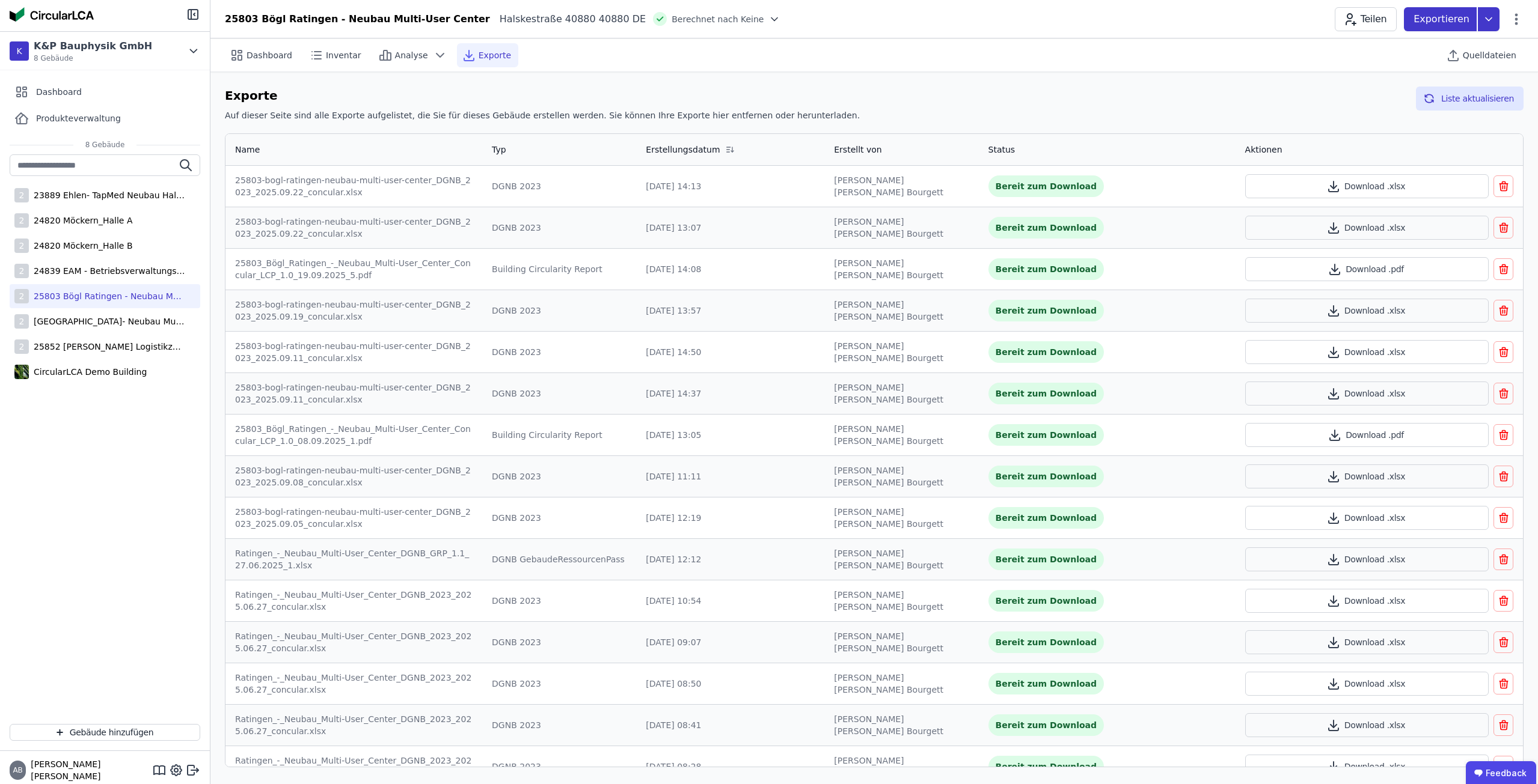
click at [1436, 14] on p "Exportieren" at bounding box center [1442, 19] width 58 height 15
click at [1411, 113] on div "Building Circularity Report" at bounding box center [1413, 112] width 110 height 12
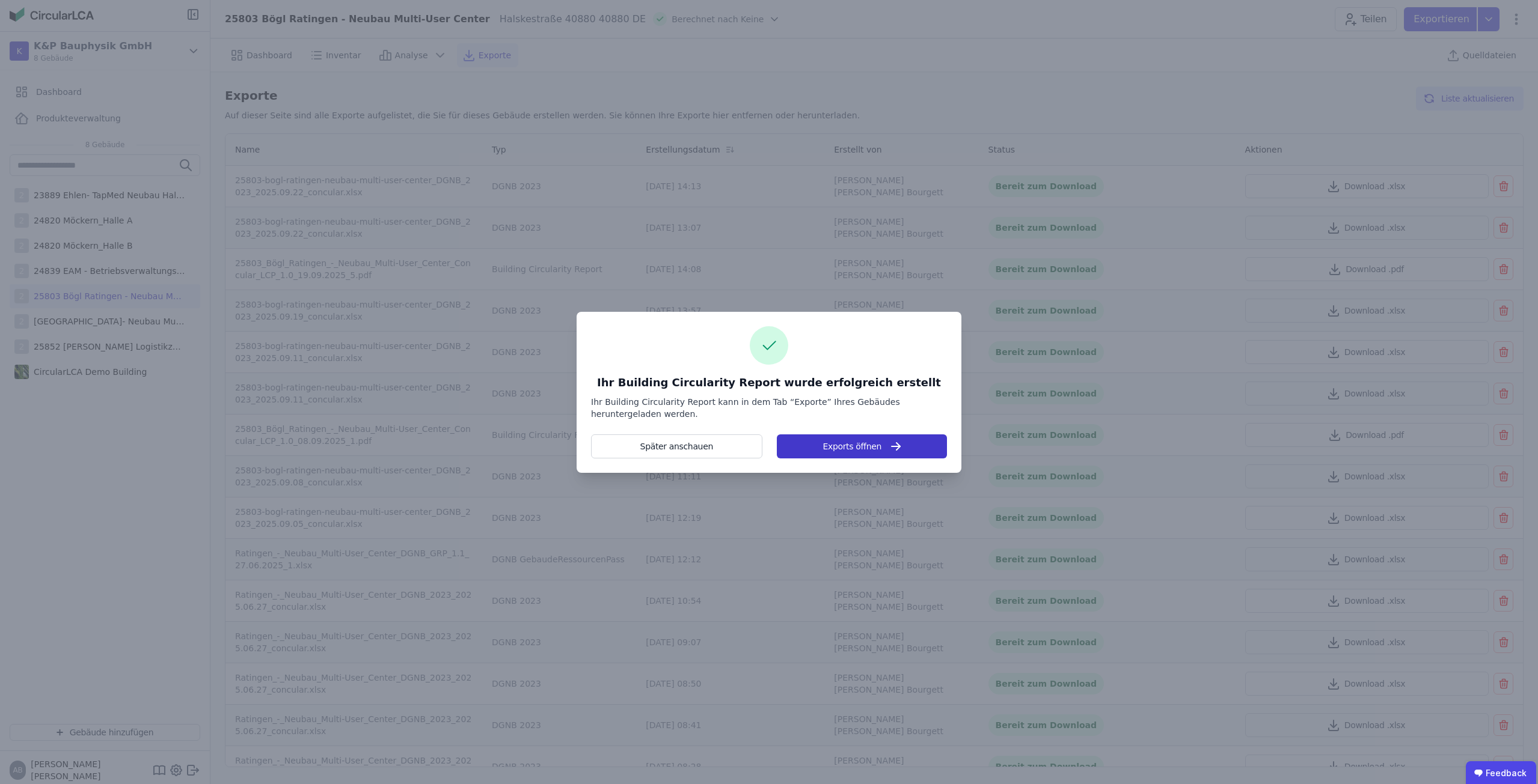
click at [902, 441] on button "Exports öffnen" at bounding box center [862, 446] width 170 height 24
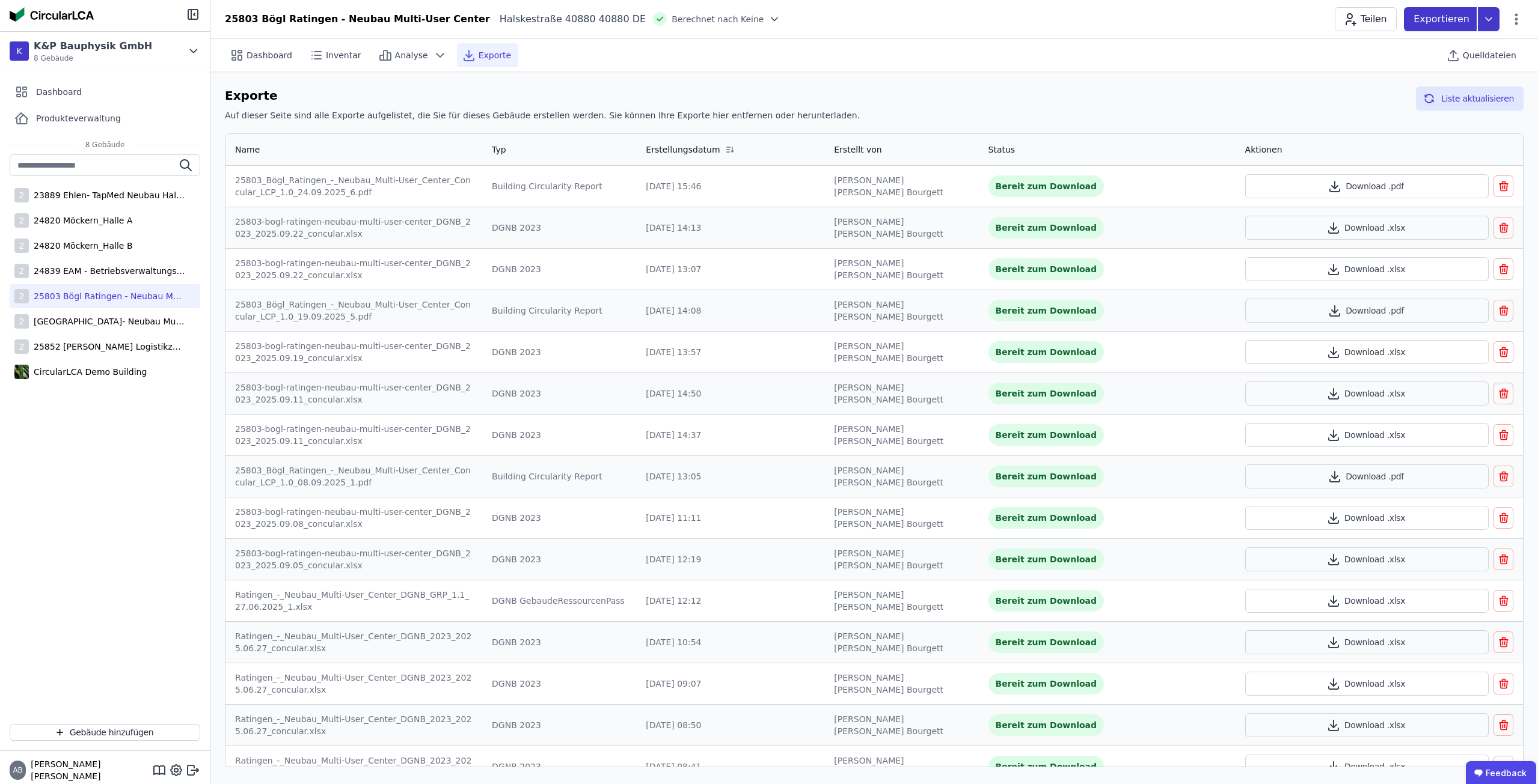
click at [1446, 18] on p "Exportieren" at bounding box center [1442, 19] width 58 height 15
click at [1434, 102] on div "Building Circularity Report" at bounding box center [1424, 112] width 150 height 22
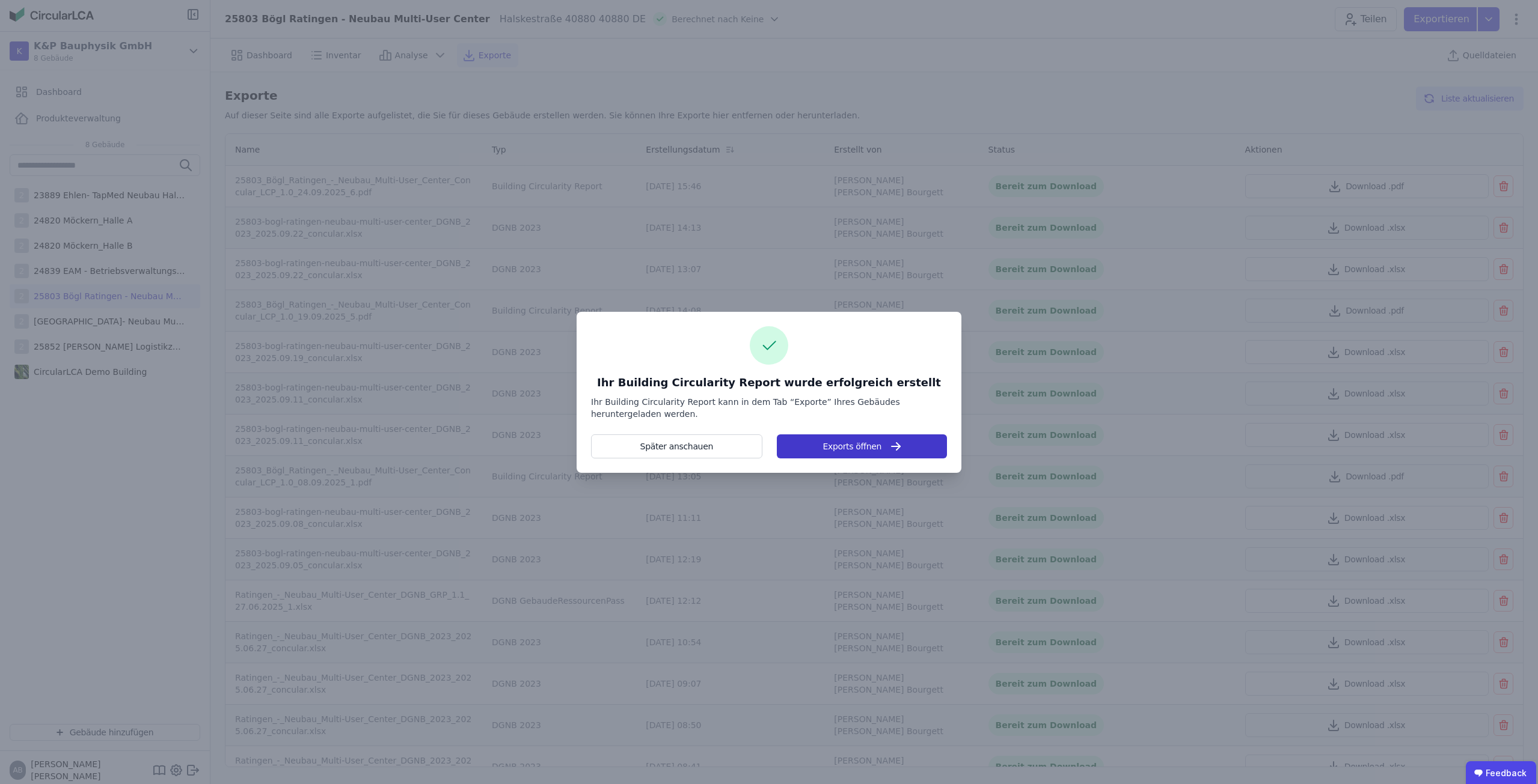
click at [824, 436] on button "Exports öffnen" at bounding box center [862, 446] width 170 height 24
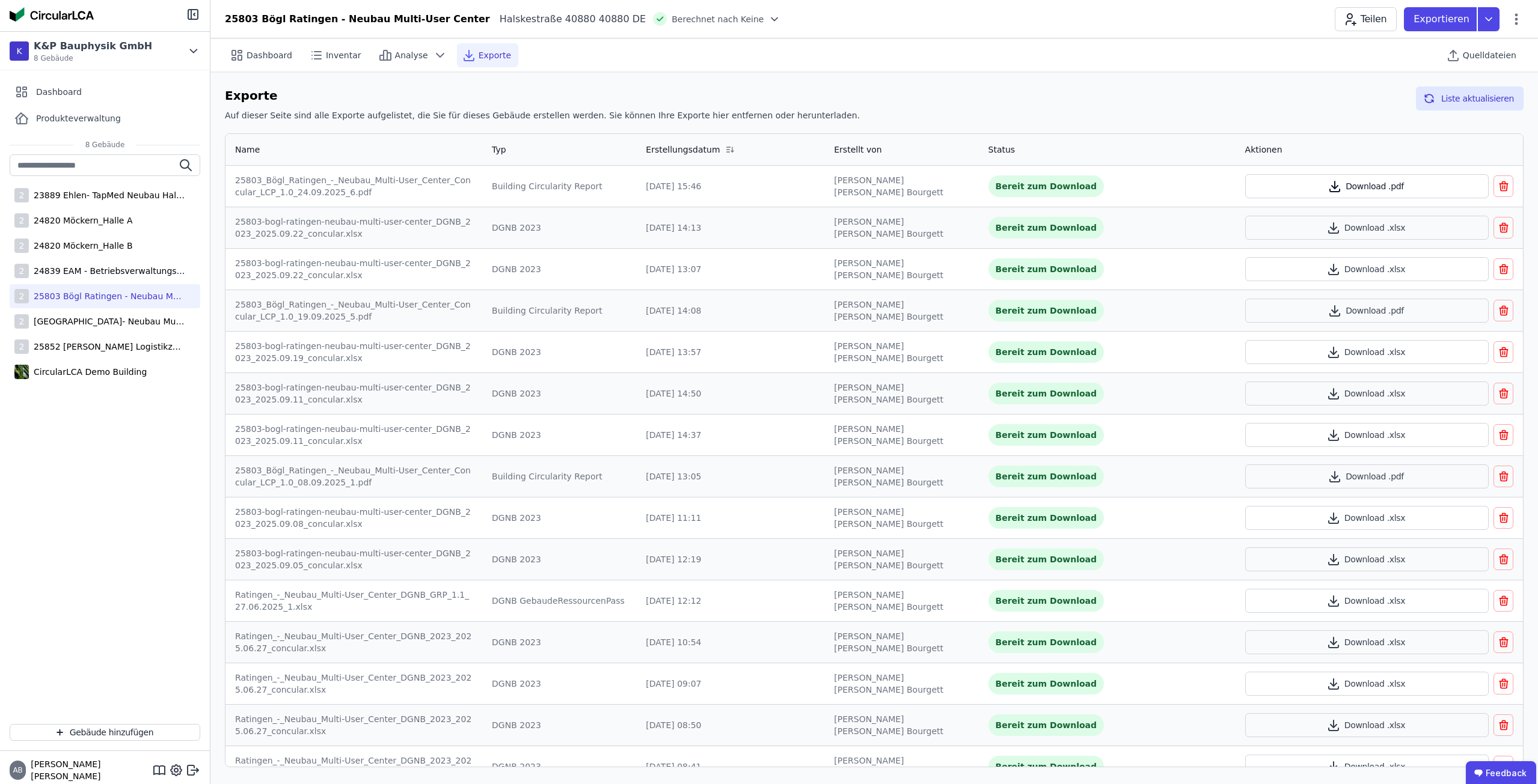
click at [1299, 185] on button "Download .pdf" at bounding box center [1367, 186] width 244 height 24
click at [88, 291] on div "25803 Bögl Ratingen - Neubau Multi-User Center" at bounding box center [106, 296] width 156 height 12
